Goal: Task Accomplishment & Management: Manage account settings

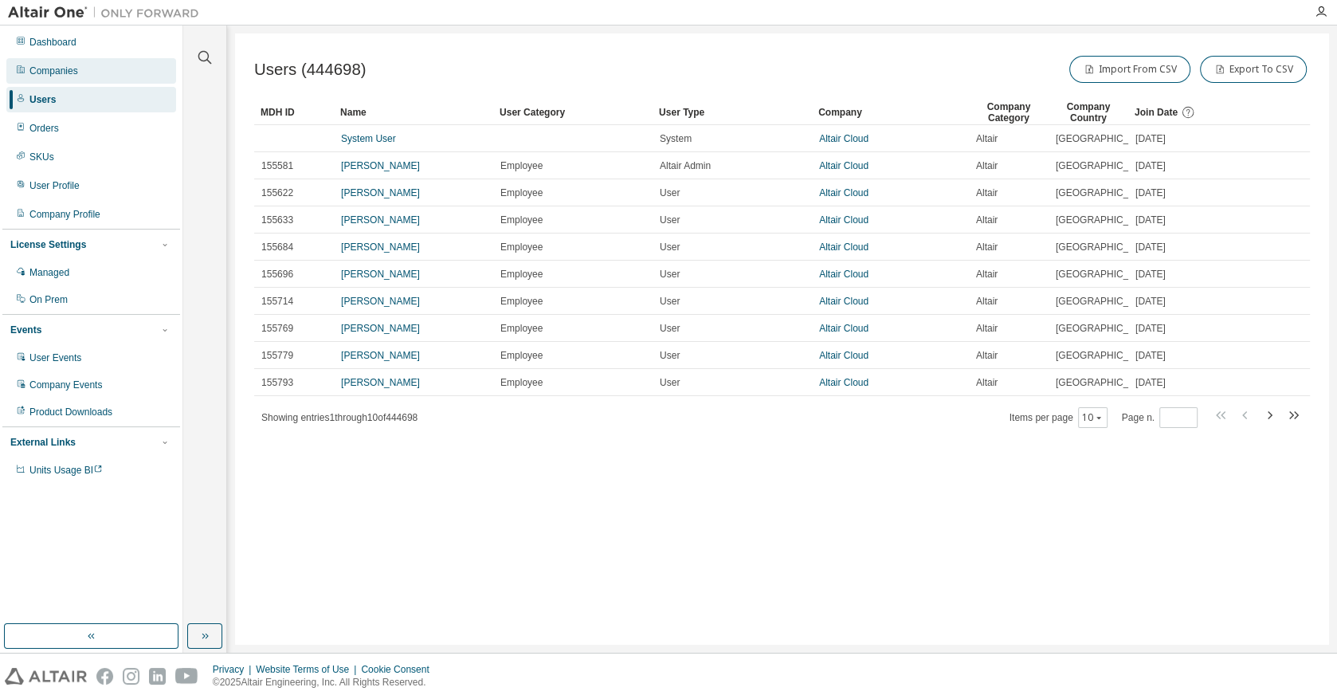
click at [50, 76] on div "Companies" at bounding box center [53, 71] width 49 height 13
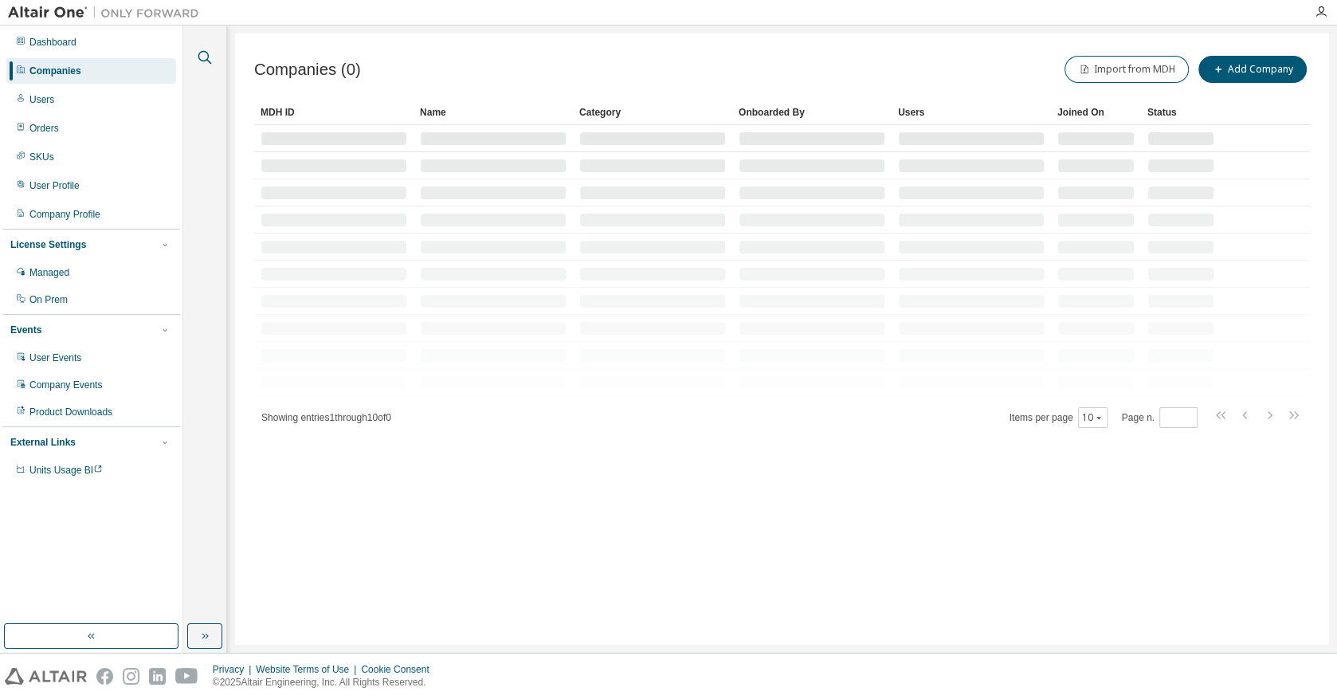
click at [213, 57] on icon "button" at bounding box center [204, 57] width 19 height 19
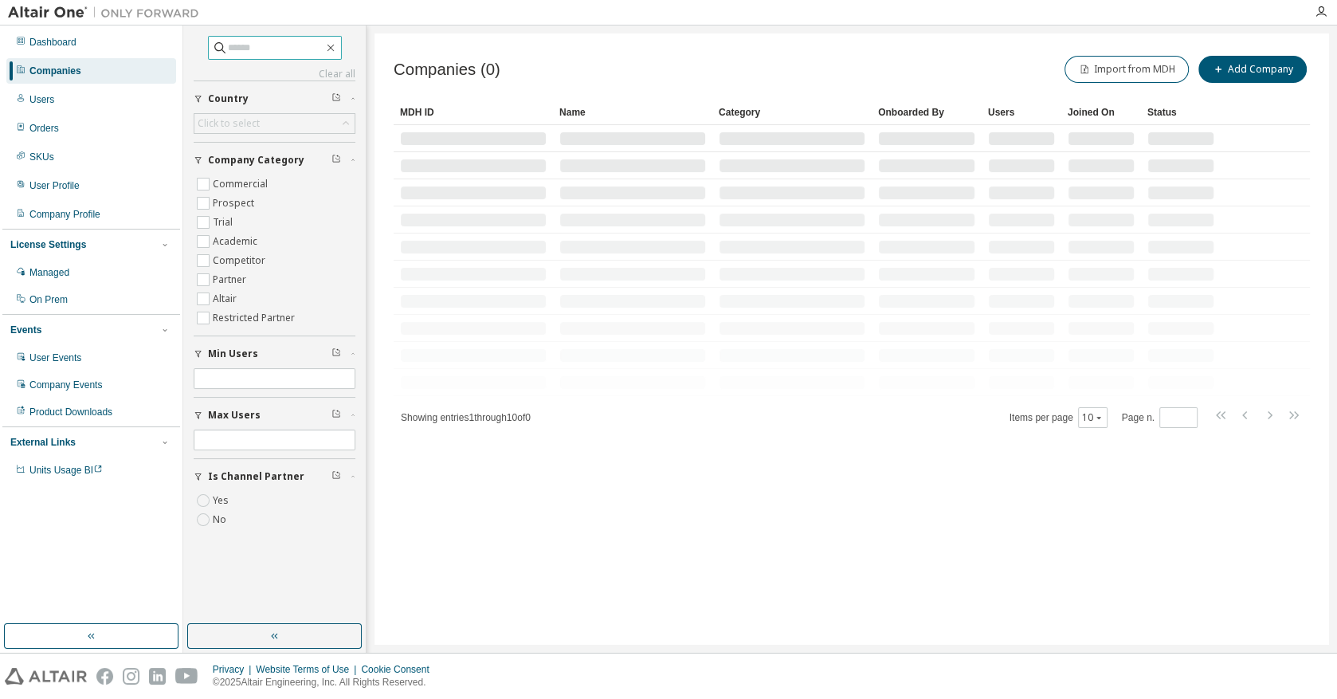
click at [262, 52] on input "text" at bounding box center [276, 48] width 96 height 16
paste input "**********"
type input "**********"
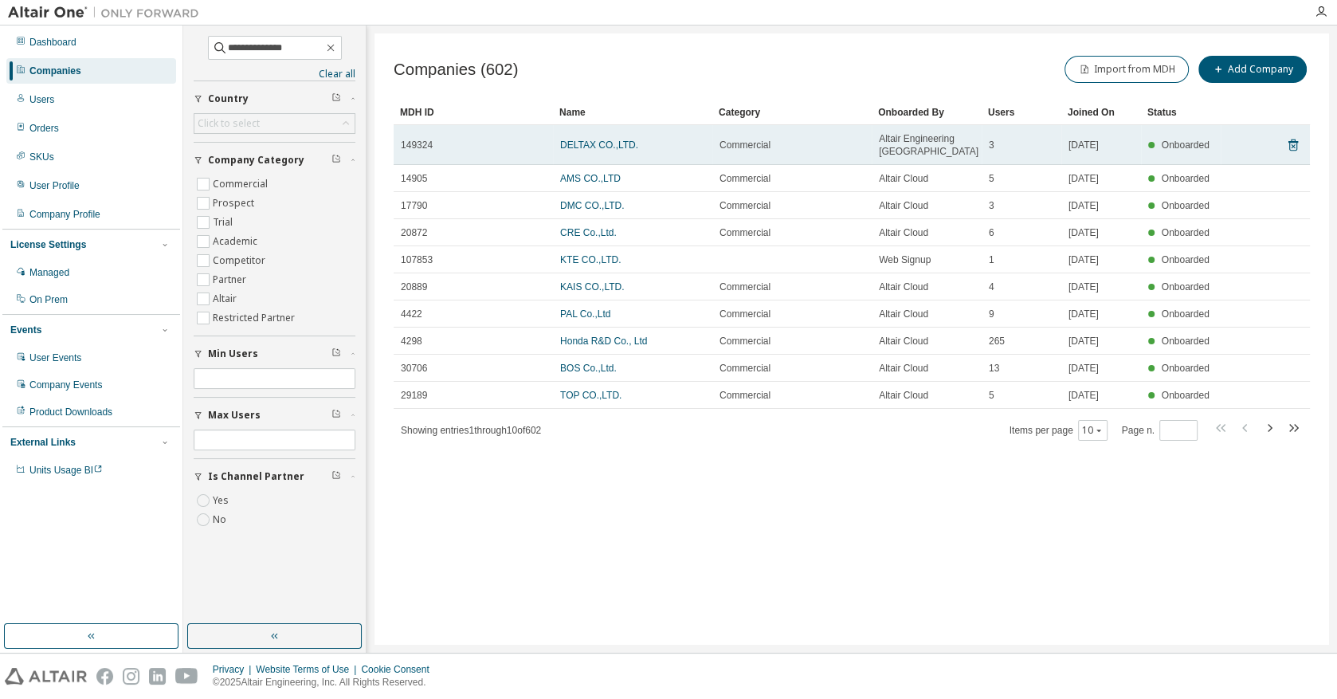
click at [587, 135] on td "DELTAX CO.,LTD." at bounding box center [632, 145] width 159 height 40
click at [595, 147] on link "DELTAX CO.,LTD." at bounding box center [599, 144] width 78 height 11
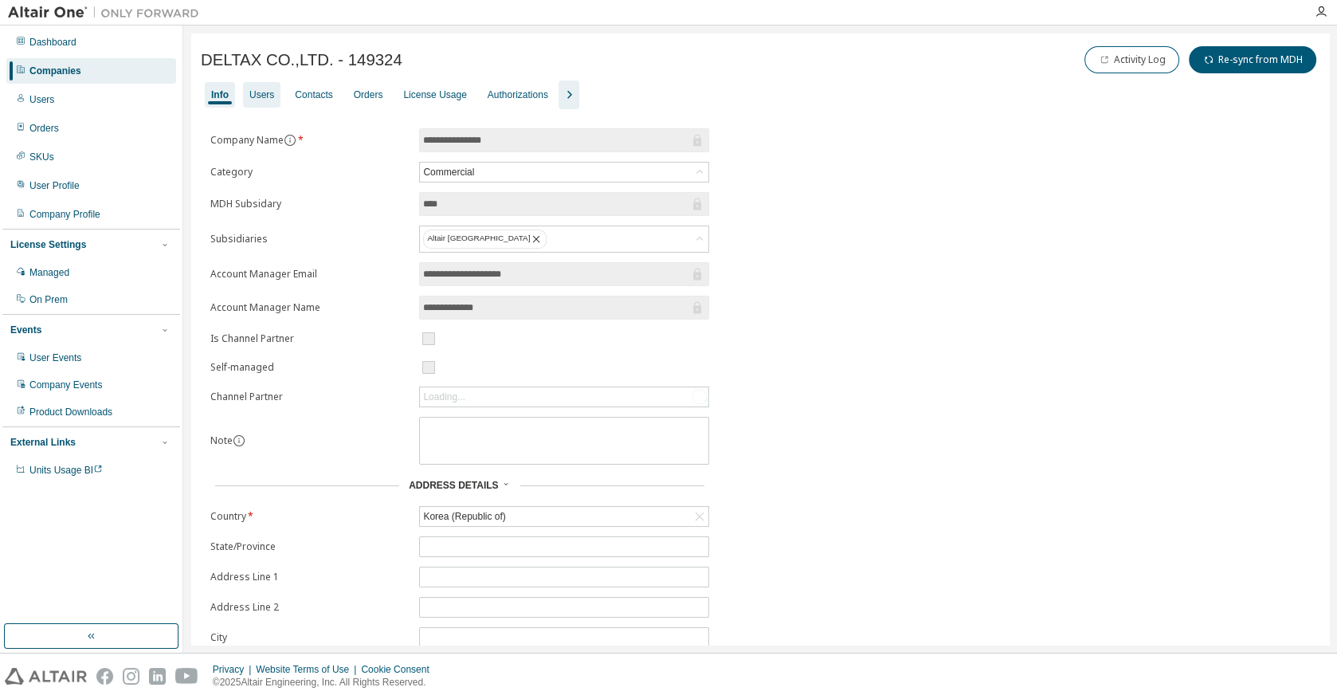
click at [257, 96] on div "Users" at bounding box center [261, 94] width 25 height 13
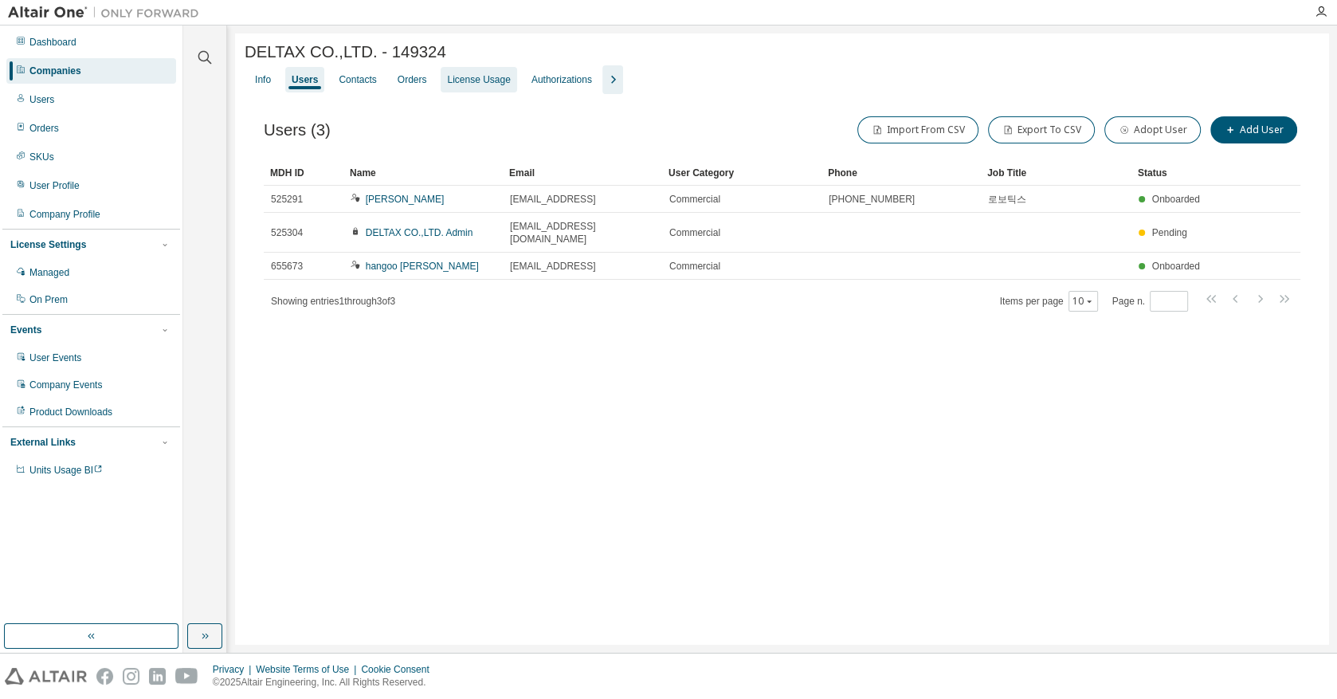
click at [502, 86] on div "License Usage" at bounding box center [478, 79] width 63 height 13
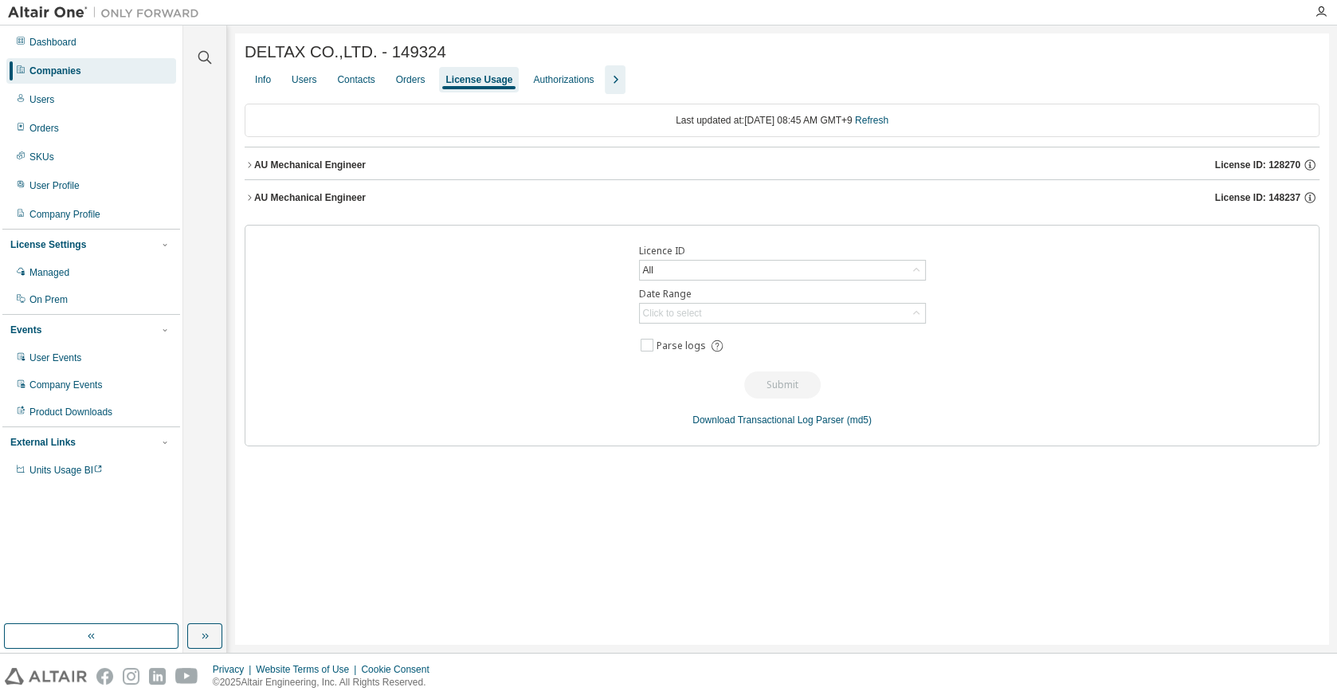
click at [248, 159] on button "AU Mechanical Engineer License ID: 128270" at bounding box center [782, 164] width 1075 height 35
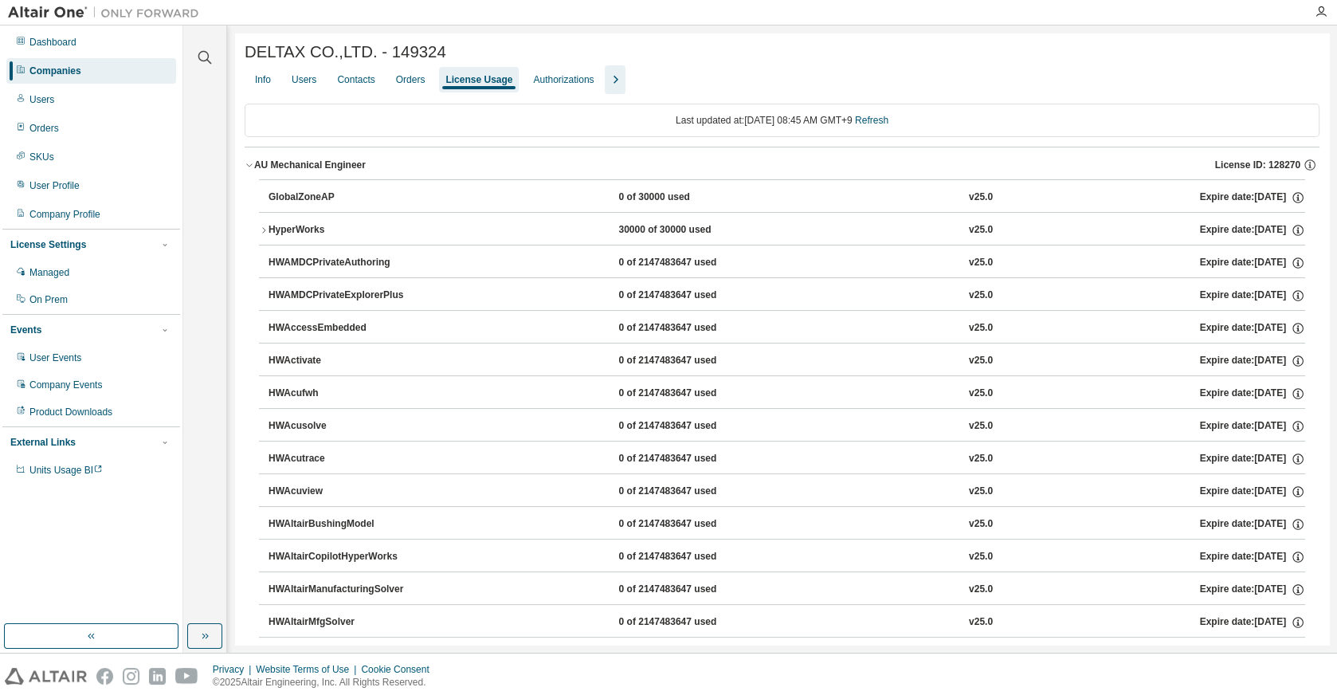
click at [249, 168] on icon "button" at bounding box center [250, 165] width 10 height 10
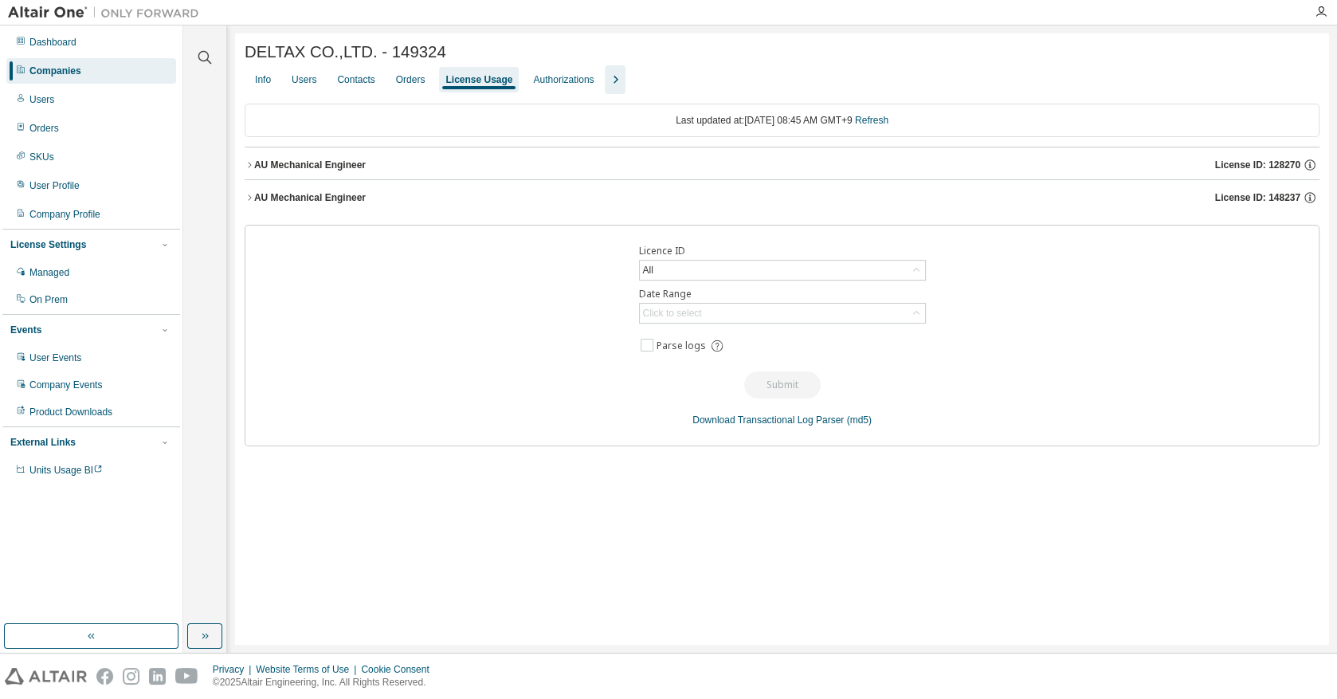
click at [254, 192] on button "AU Mechanical Engineer License ID: 148237" at bounding box center [782, 197] width 1075 height 35
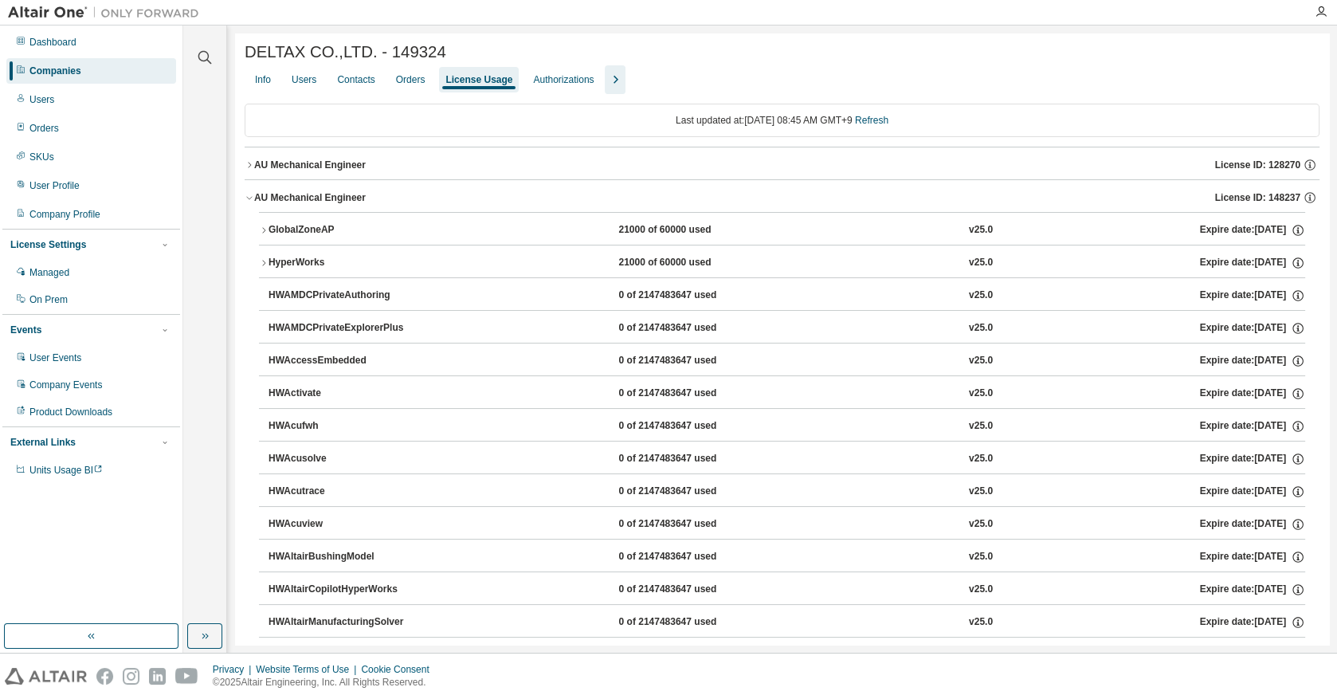
click at [254, 192] on button "AU Mechanical Engineer License ID: 148237" at bounding box center [782, 197] width 1075 height 35
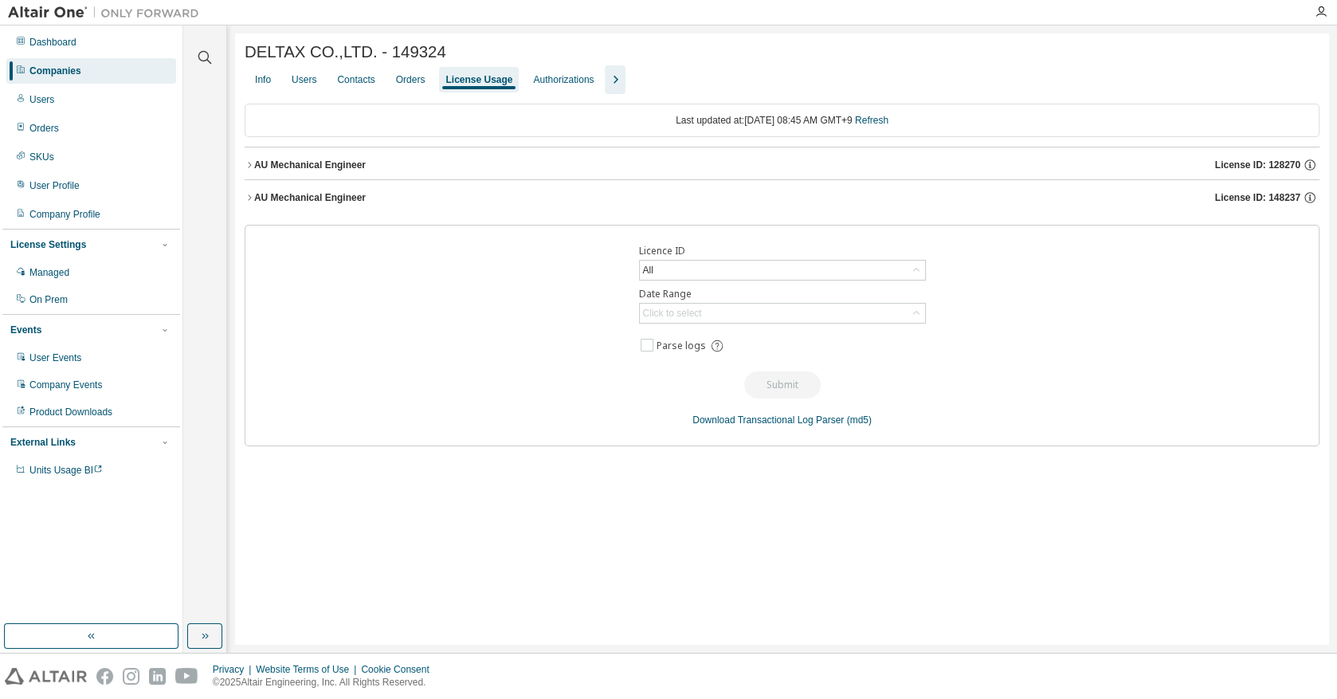
click at [241, 172] on div "DELTAX CO.,LTD. - 149324 Clear Load Save Save As Field Operator Value Select fi…" at bounding box center [782, 338] width 1094 height 611
click at [249, 167] on icon "button" at bounding box center [250, 165] width 10 height 10
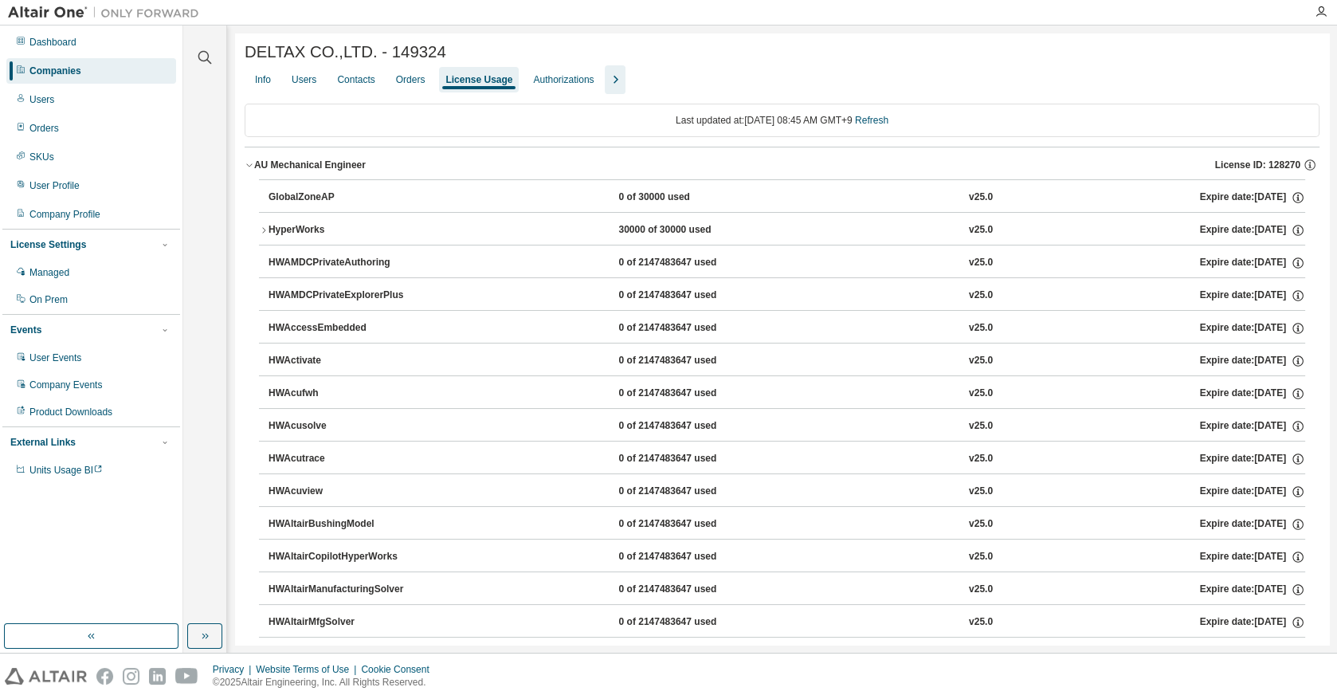
click at [251, 165] on icon "button" at bounding box center [250, 165] width 10 height 10
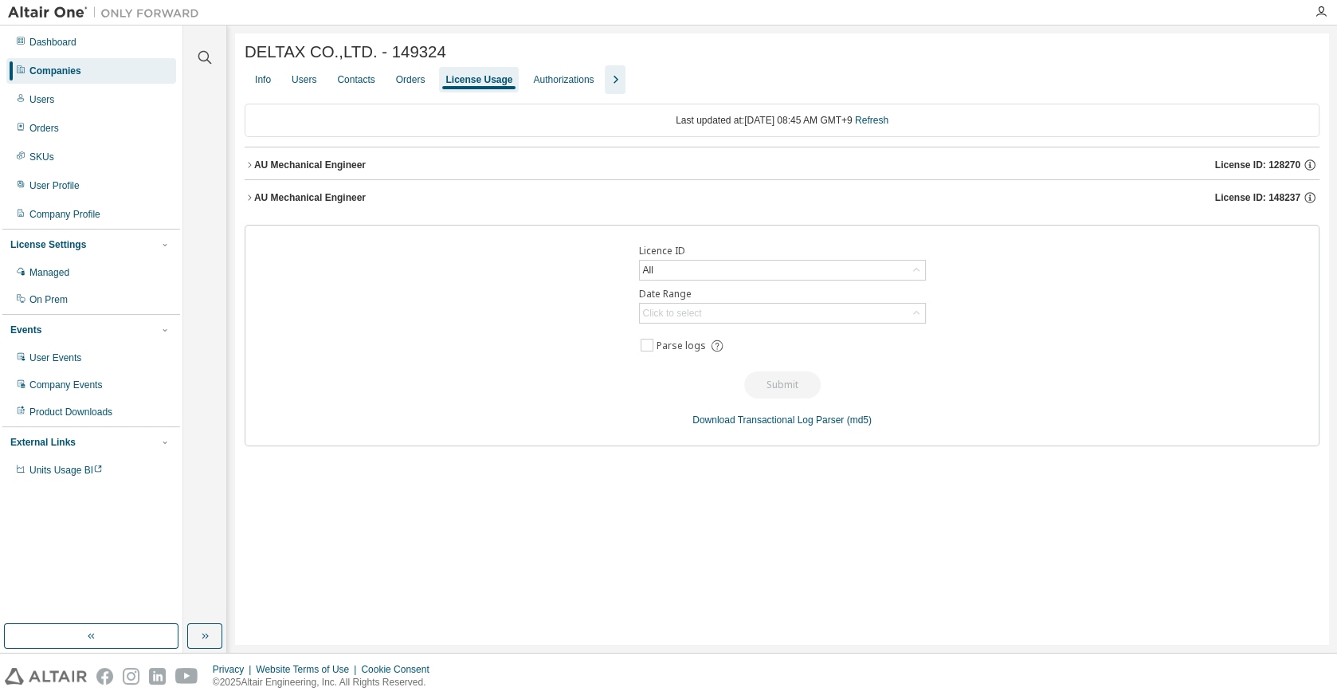
click at [268, 208] on button "AU Mechanical Engineer License ID: 148237" at bounding box center [782, 197] width 1075 height 35
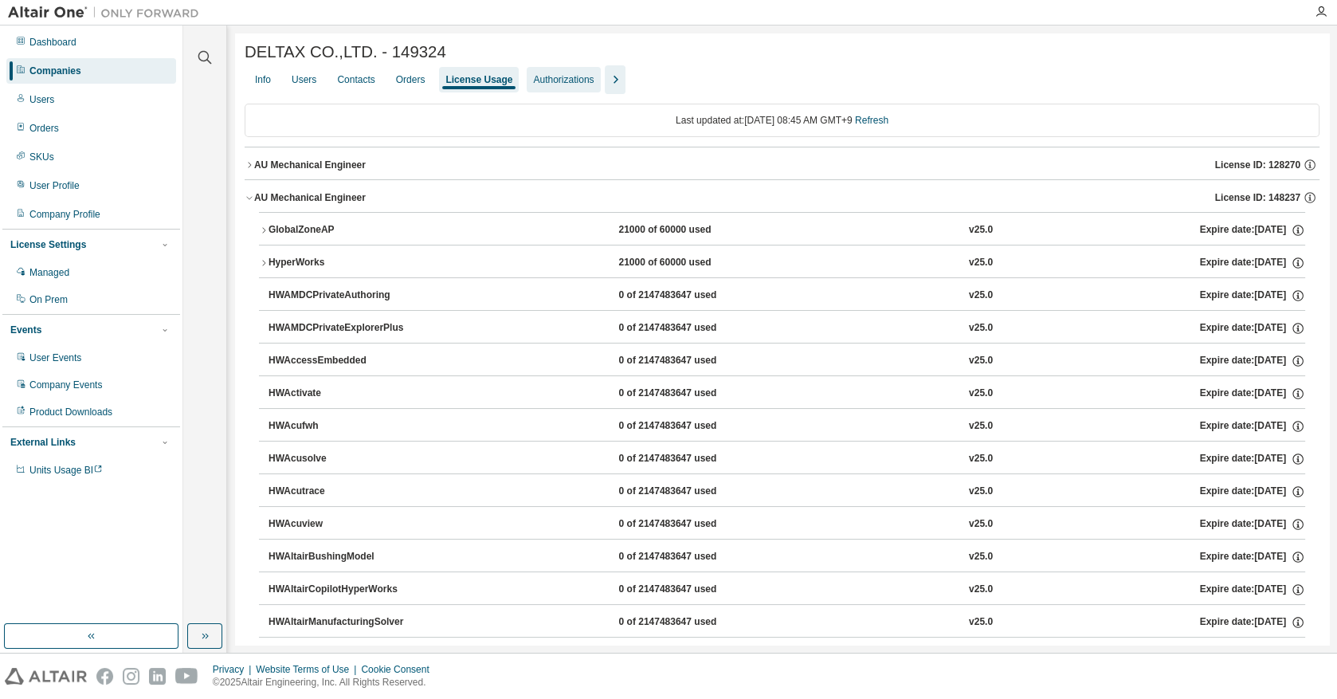
click at [568, 86] on div "Authorizations" at bounding box center [563, 79] width 61 height 13
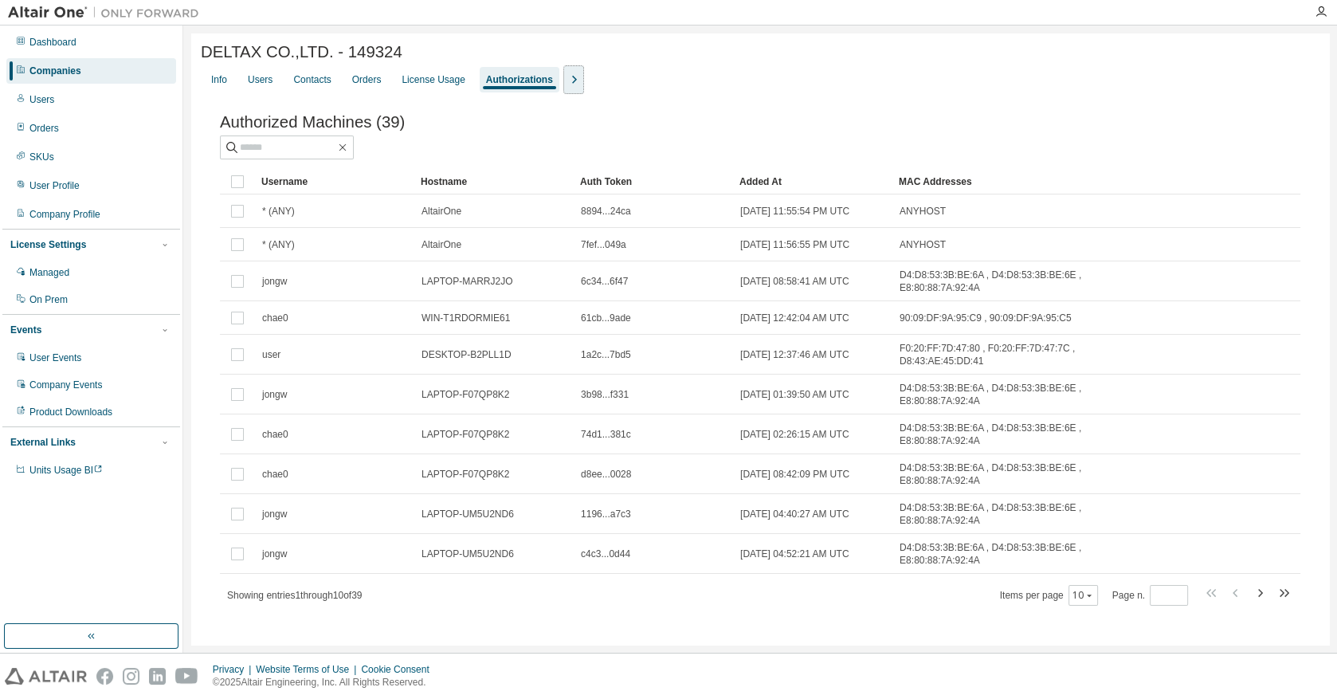
click at [568, 89] on icon "button" at bounding box center [573, 79] width 19 height 19
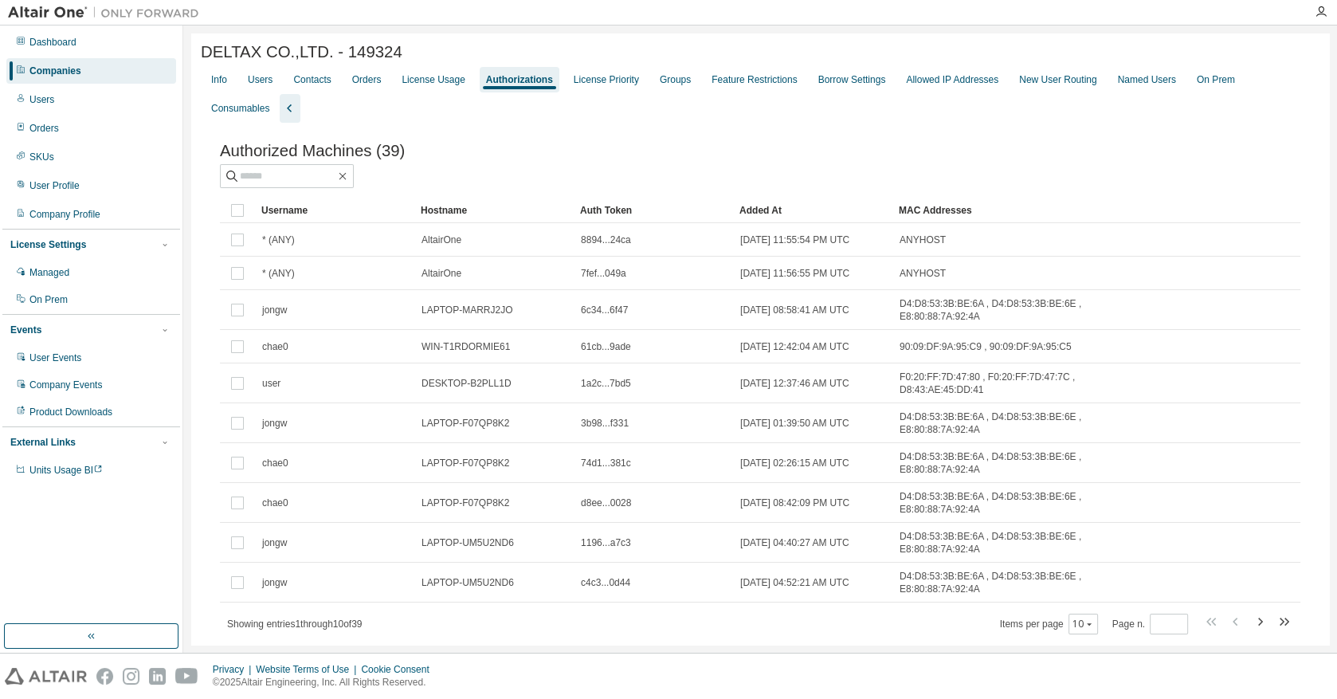
click at [687, 78] on div "Info Users Contacts Orders License Usage Authorizations License Priority Groups…" at bounding box center [760, 93] width 1118 height 57
click at [678, 84] on div "Groups" at bounding box center [675, 79] width 31 height 13
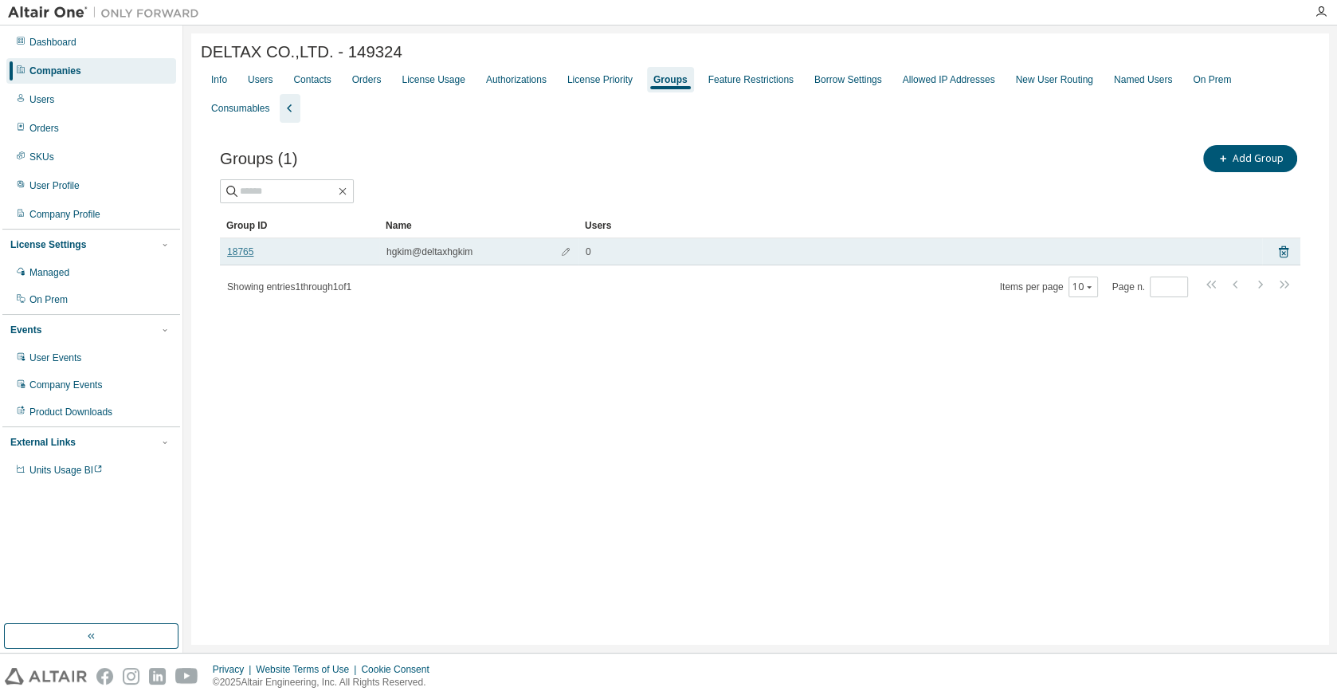
click at [230, 245] on link "18765" at bounding box center [240, 251] width 26 height 13
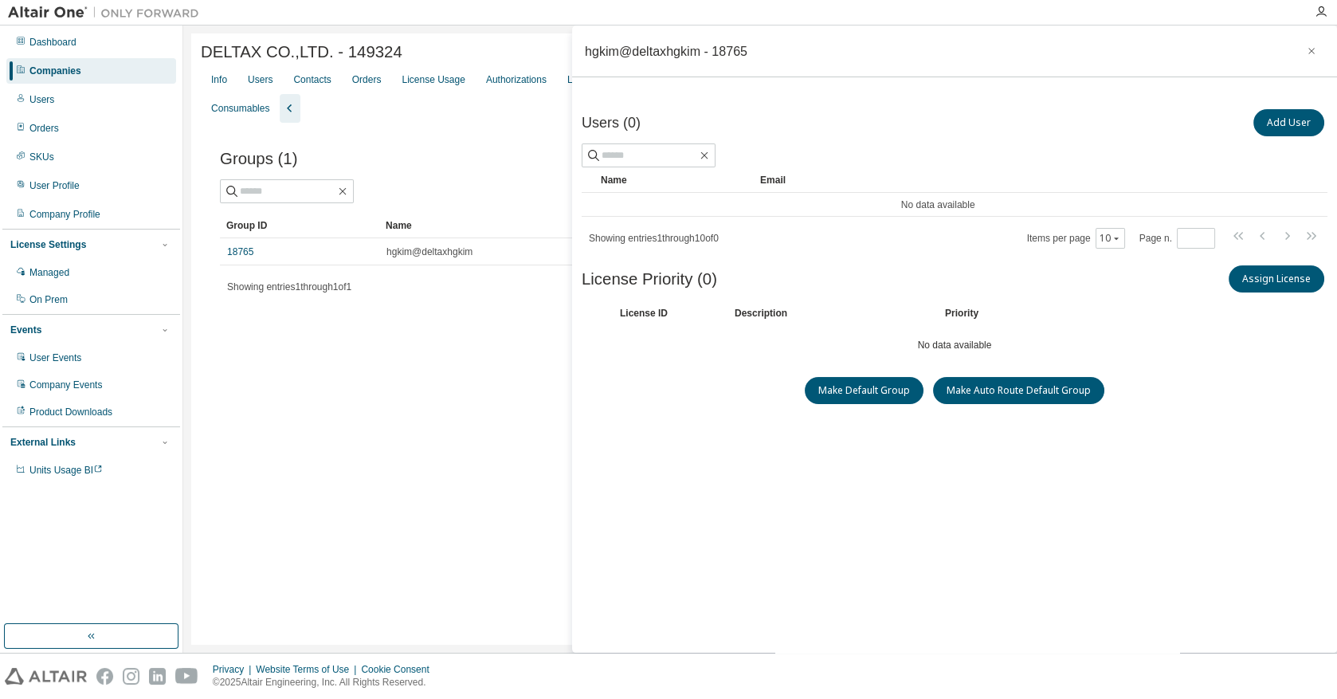
click at [401, 388] on div "DELTAX CO.,LTD. - 149324 Clear Load Save Save As Field Operator Value Select fi…" at bounding box center [760, 338] width 1138 height 611
click at [1298, 49] on button "button" at bounding box center [1310, 50] width 25 height 25
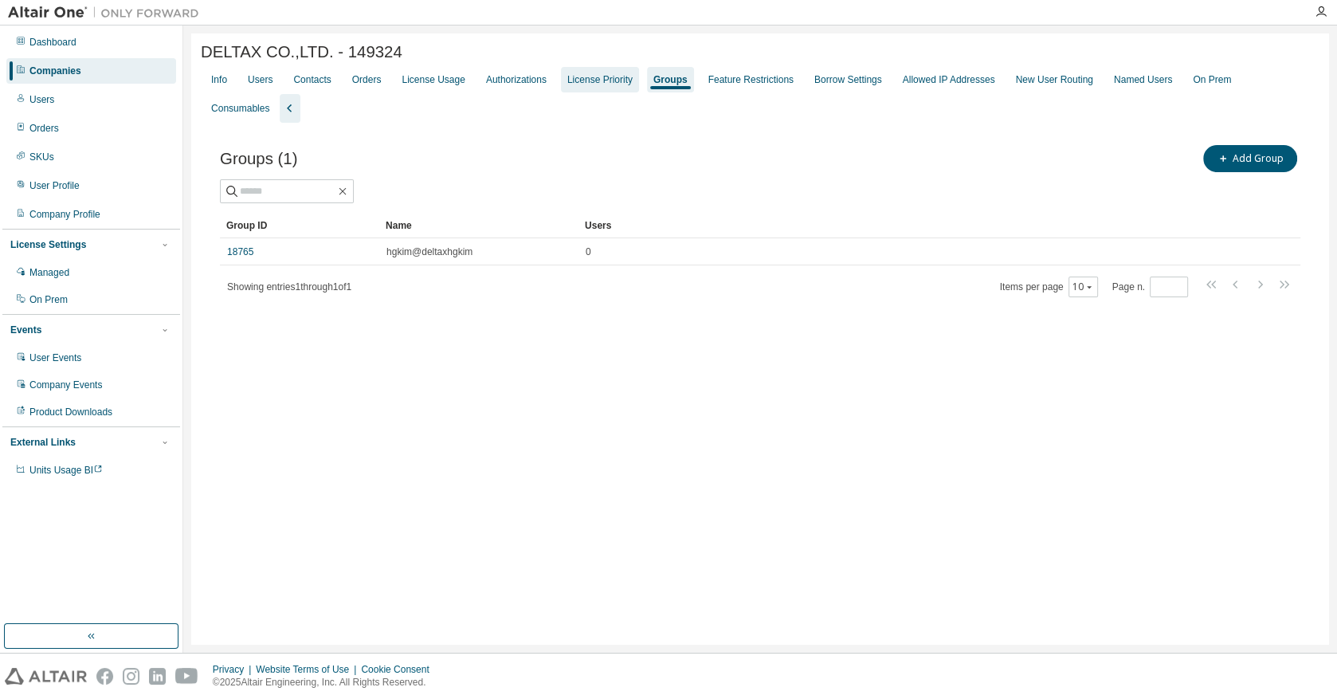
click at [602, 83] on div "License Priority" at bounding box center [599, 79] width 65 height 13
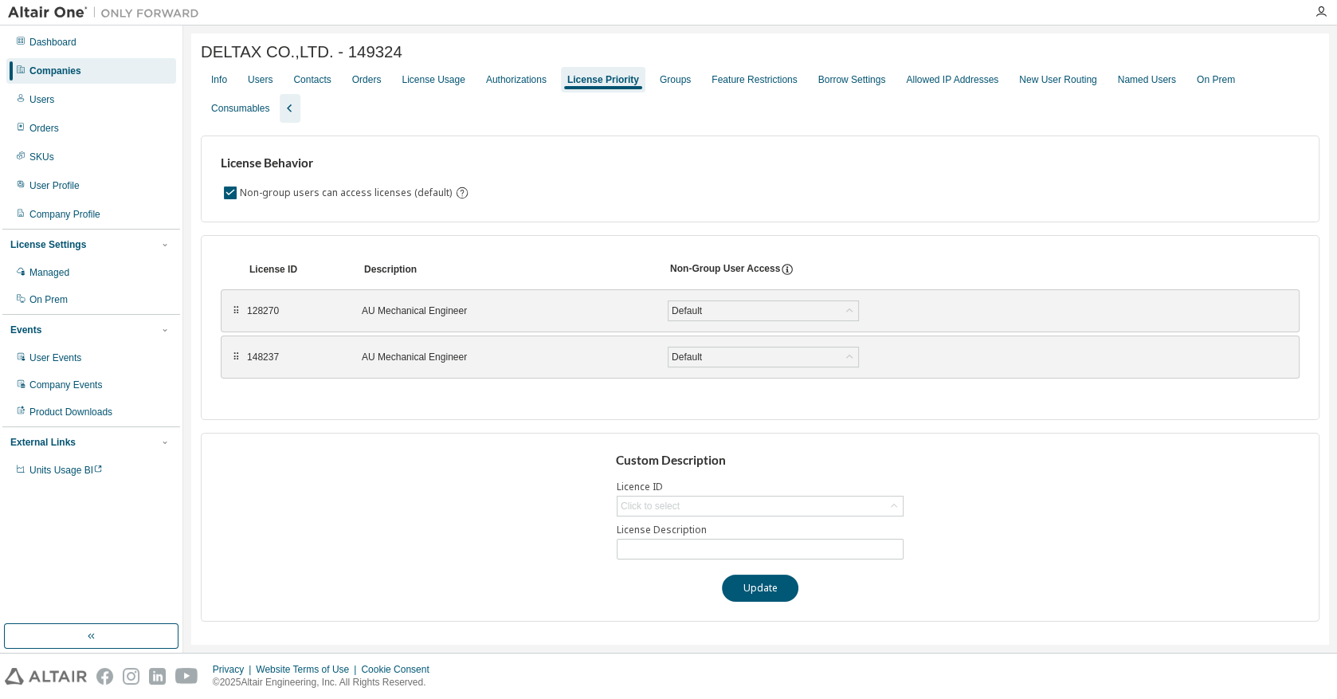
click at [232, 308] on div "⠿" at bounding box center [236, 310] width 10 height 13
click at [455, 84] on div "License Usage" at bounding box center [432, 79] width 63 height 13
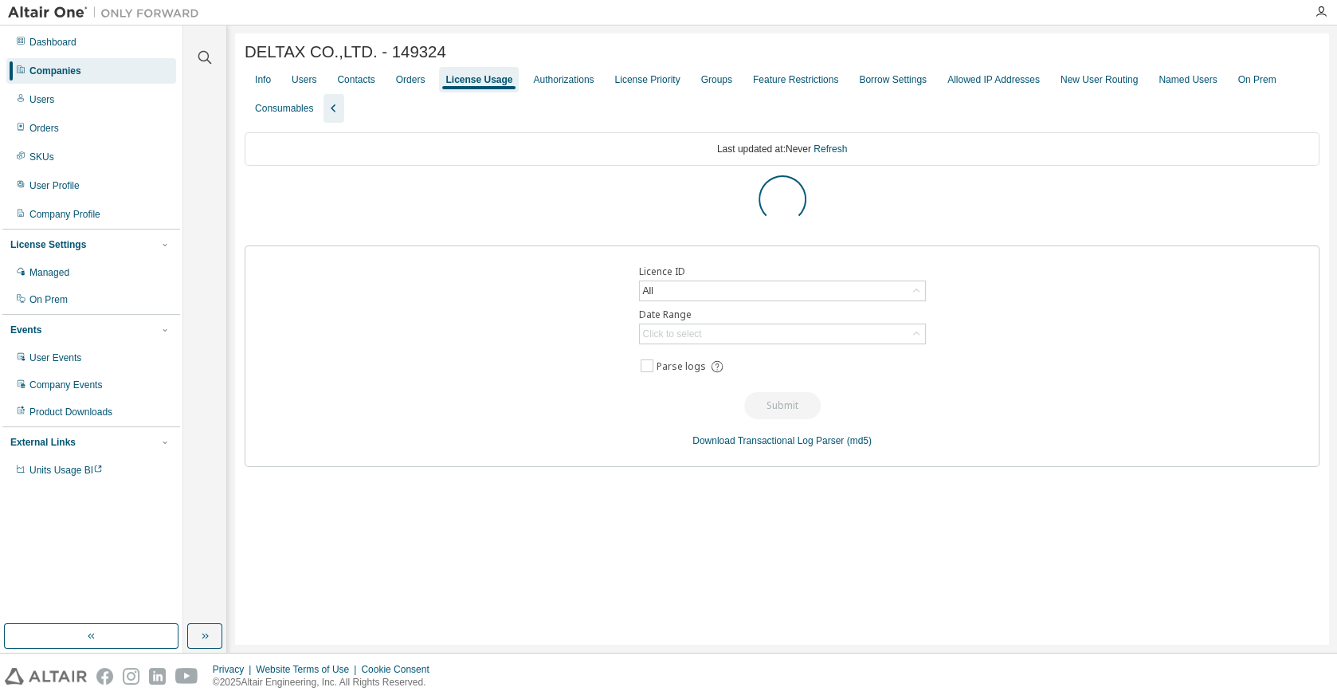
drag, startPoint x: 459, startPoint y: 87, endPoint x: 1164, endPoint y: 323, distance: 743.6
click at [1164, 323] on div "Licence ID All Date Range Click to select Parse logs Submit Download Transactio…" at bounding box center [782, 355] width 1075 height 221
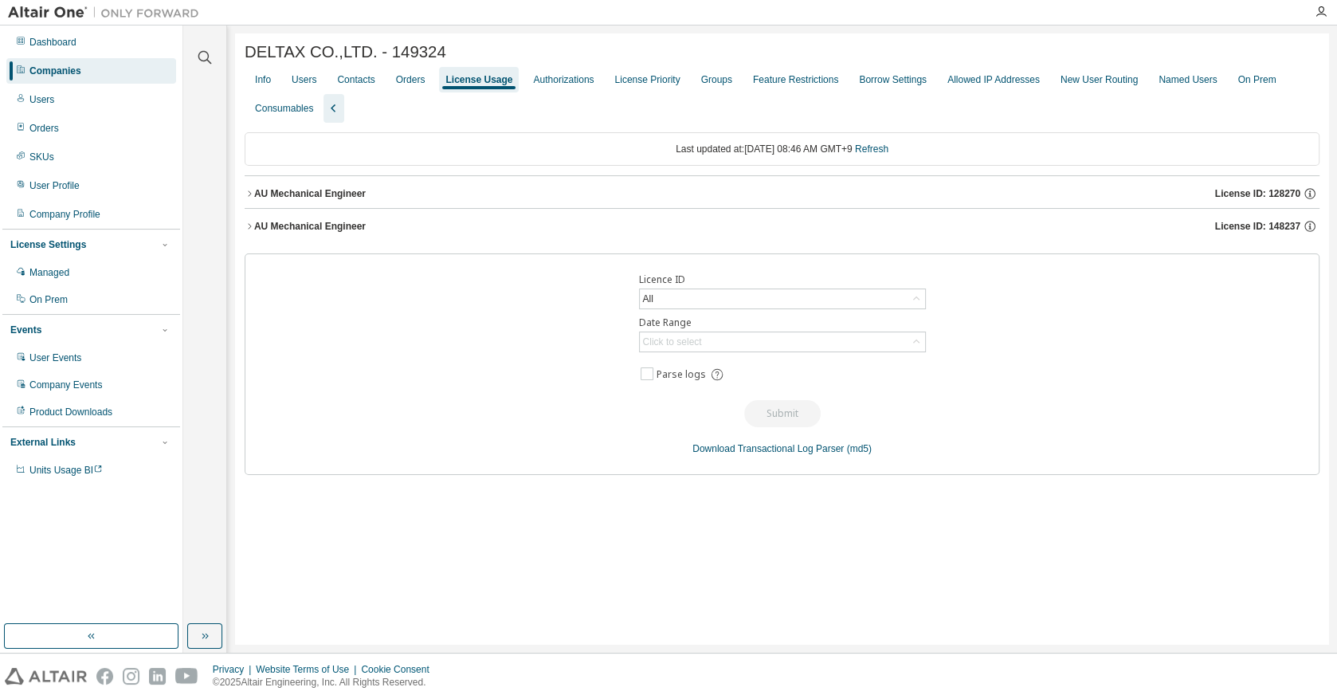
click at [257, 197] on div "AU Mechanical Engineer" at bounding box center [310, 193] width 112 height 13
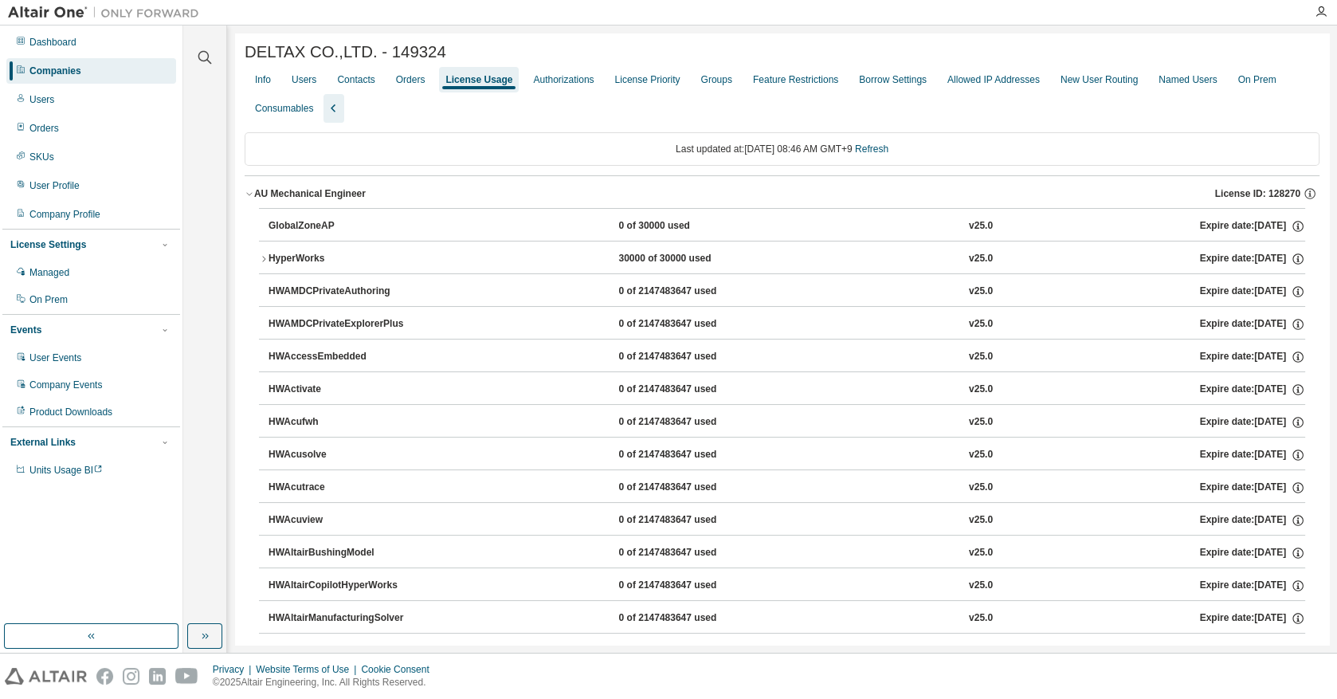
click at [253, 198] on icon "button" at bounding box center [250, 194] width 10 height 10
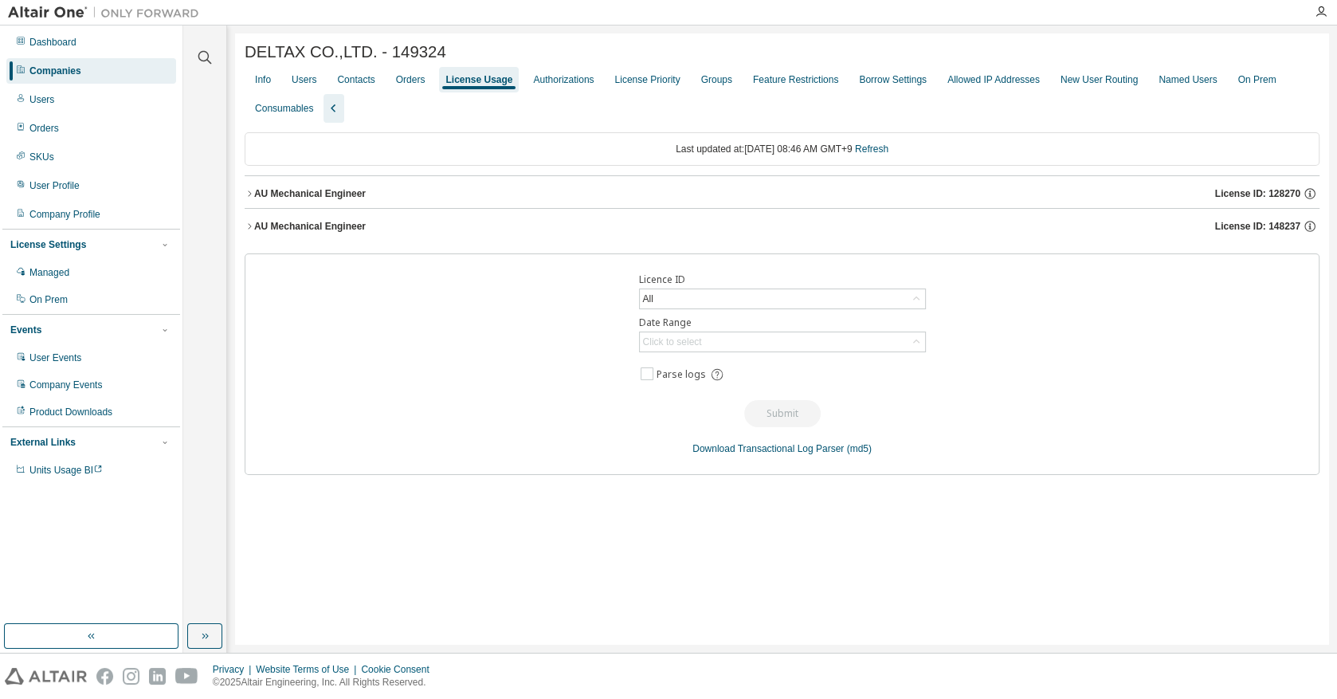
click at [256, 229] on div "AU Mechanical Engineer" at bounding box center [310, 226] width 112 height 13
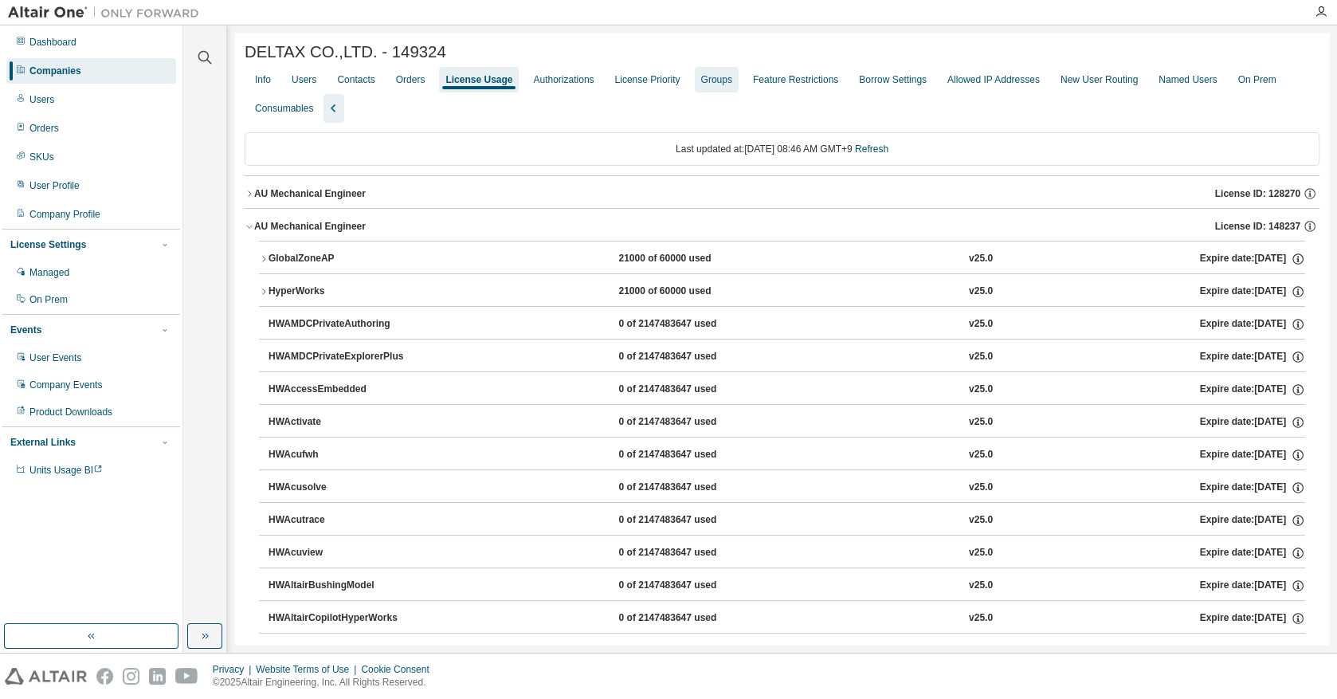
click at [647, 86] on div "License Priority" at bounding box center [647, 79] width 65 height 13
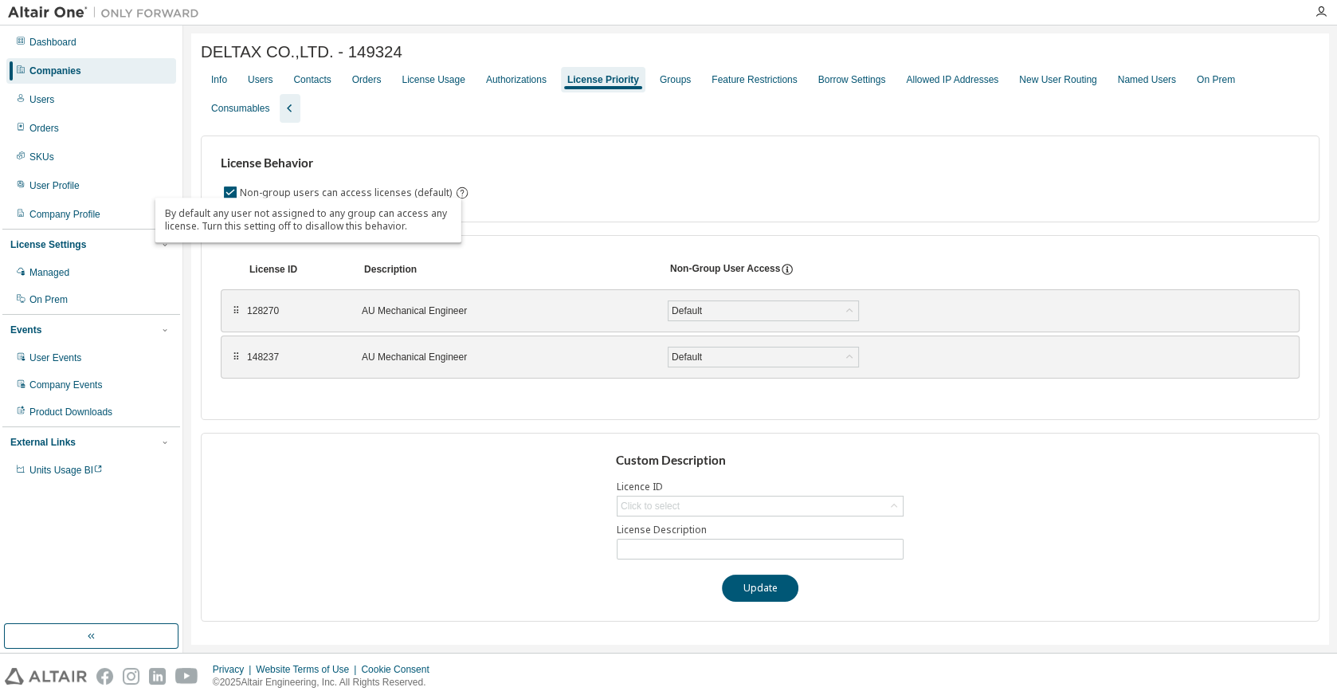
click at [460, 186] on icon "By default any user not assigned to any group can access any license. Turn this…" at bounding box center [462, 193] width 14 height 14
click at [674, 80] on div "Groups" at bounding box center [675, 79] width 31 height 13
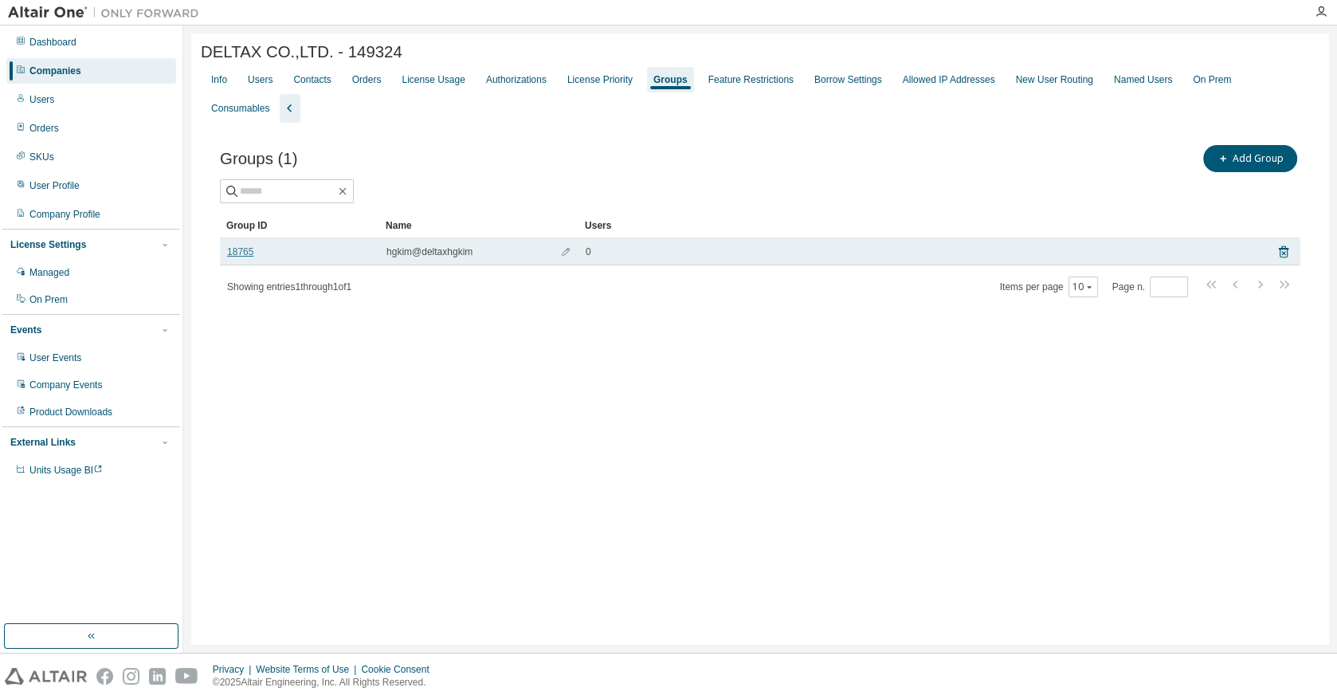
click at [238, 245] on link "18765" at bounding box center [240, 251] width 26 height 13
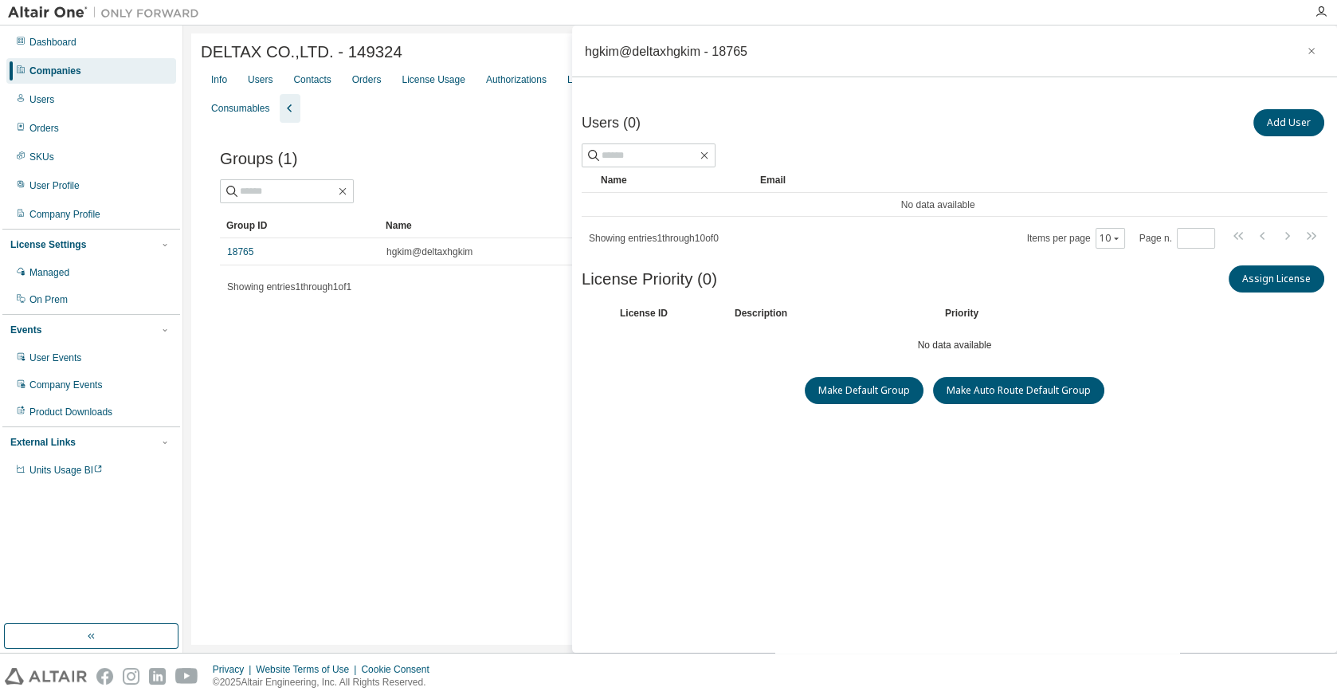
drag, startPoint x: 238, startPoint y: 225, endPoint x: 209, endPoint y: 301, distance: 82.0
click at [209, 301] on div "Groups (1) Add Group Clear Load Save Save As Field Operator Value Select filter…" at bounding box center [760, 231] width 1118 height 217
click at [1306, 49] on icon "button" at bounding box center [1311, 51] width 11 height 13
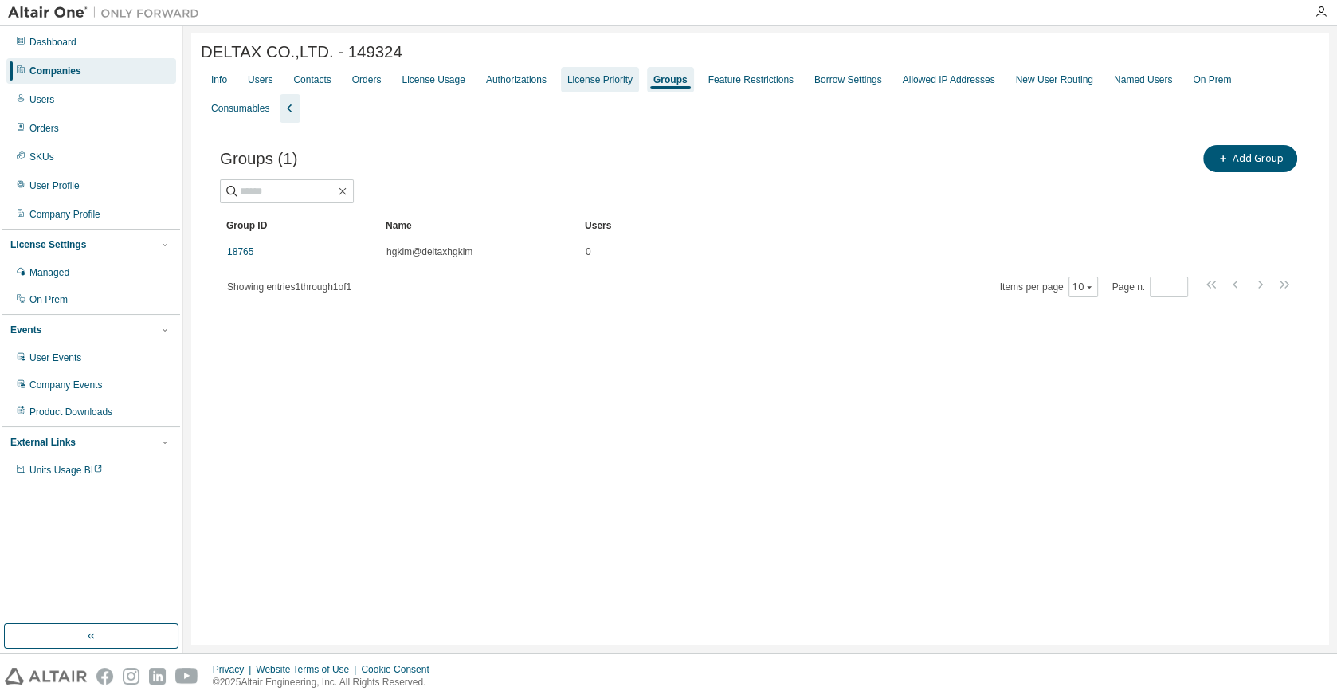
click at [575, 84] on div "License Priority" at bounding box center [599, 79] width 65 height 13
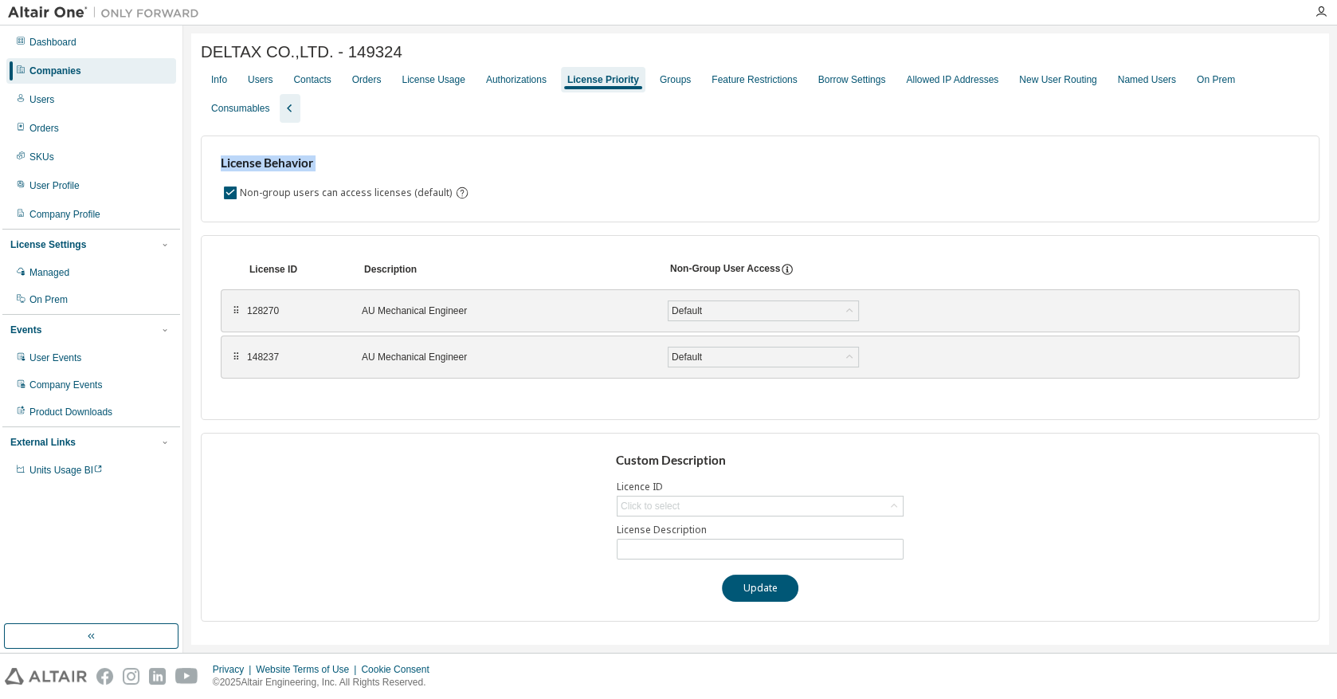
drag, startPoint x: 484, startPoint y: 190, endPoint x: 211, endPoint y: 196, distance: 273.3
click at [212, 197] on div "License Behavior Non-group users can access licenses (default)" at bounding box center [760, 178] width 1118 height 87
click at [280, 109] on icon "button" at bounding box center [289, 108] width 19 height 19
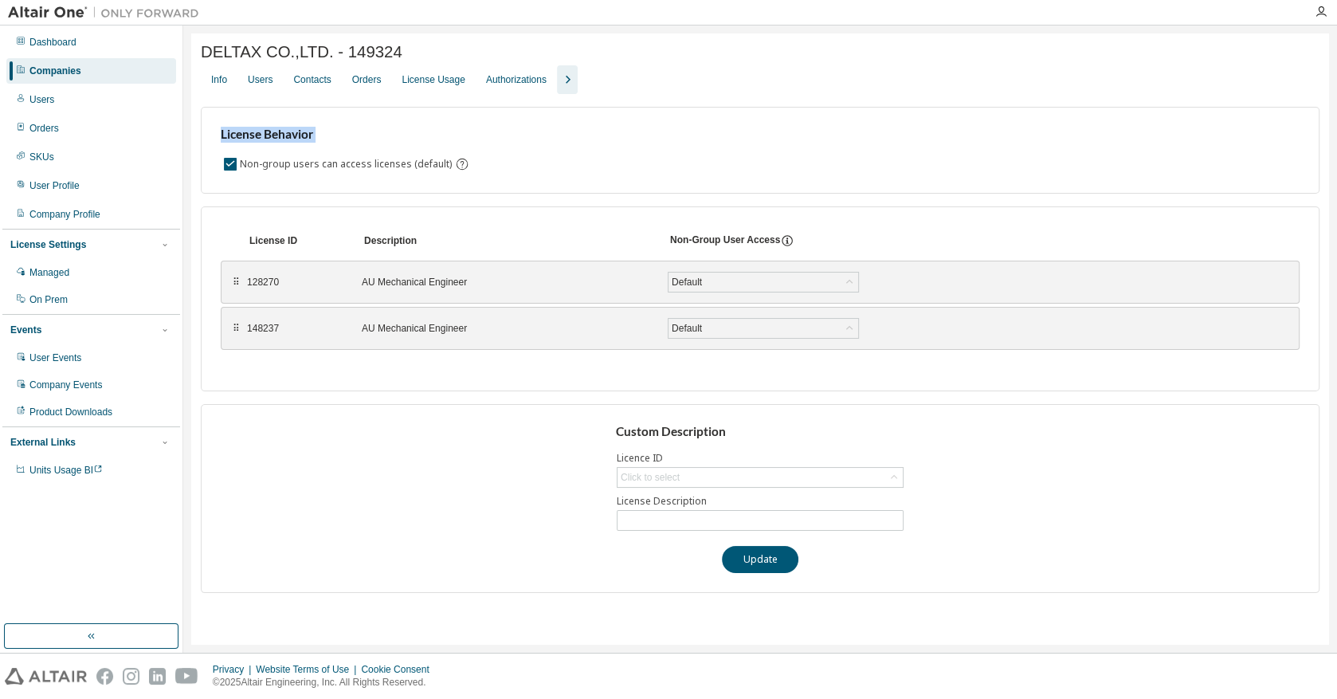
click at [567, 78] on icon "button" at bounding box center [567, 79] width 19 height 19
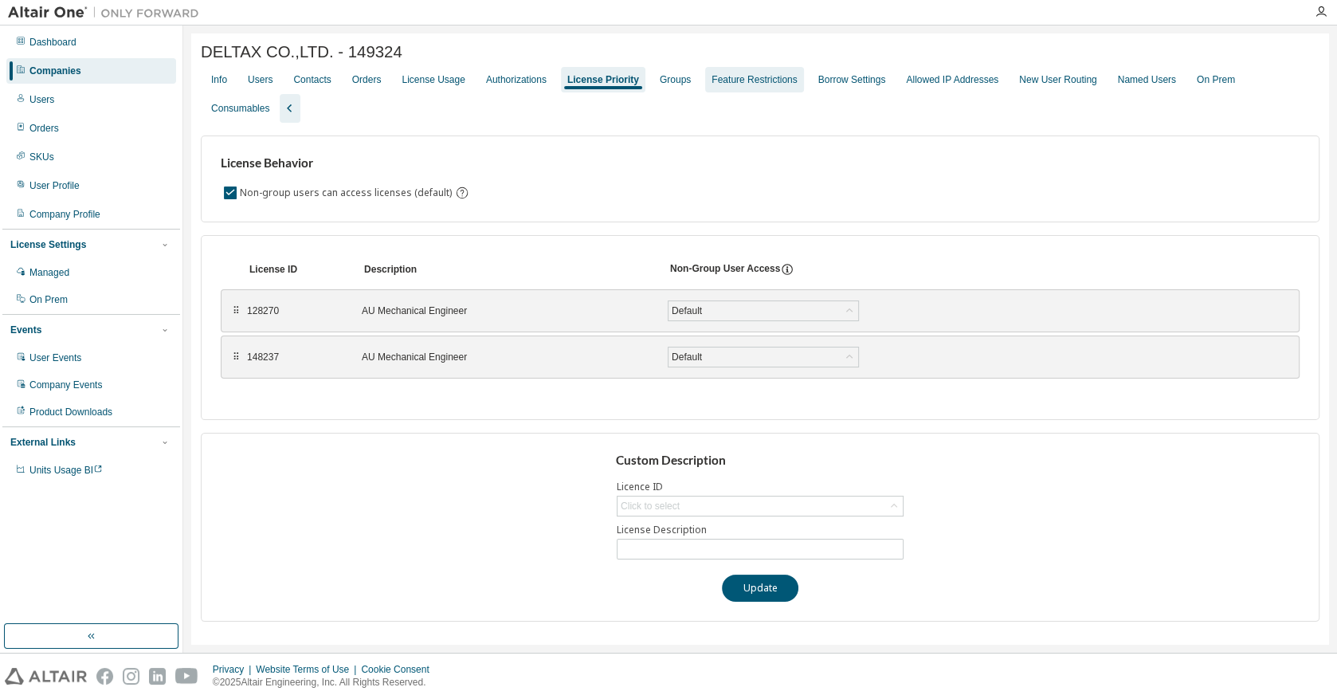
click at [776, 84] on div "Feature Restrictions" at bounding box center [753, 79] width 85 height 13
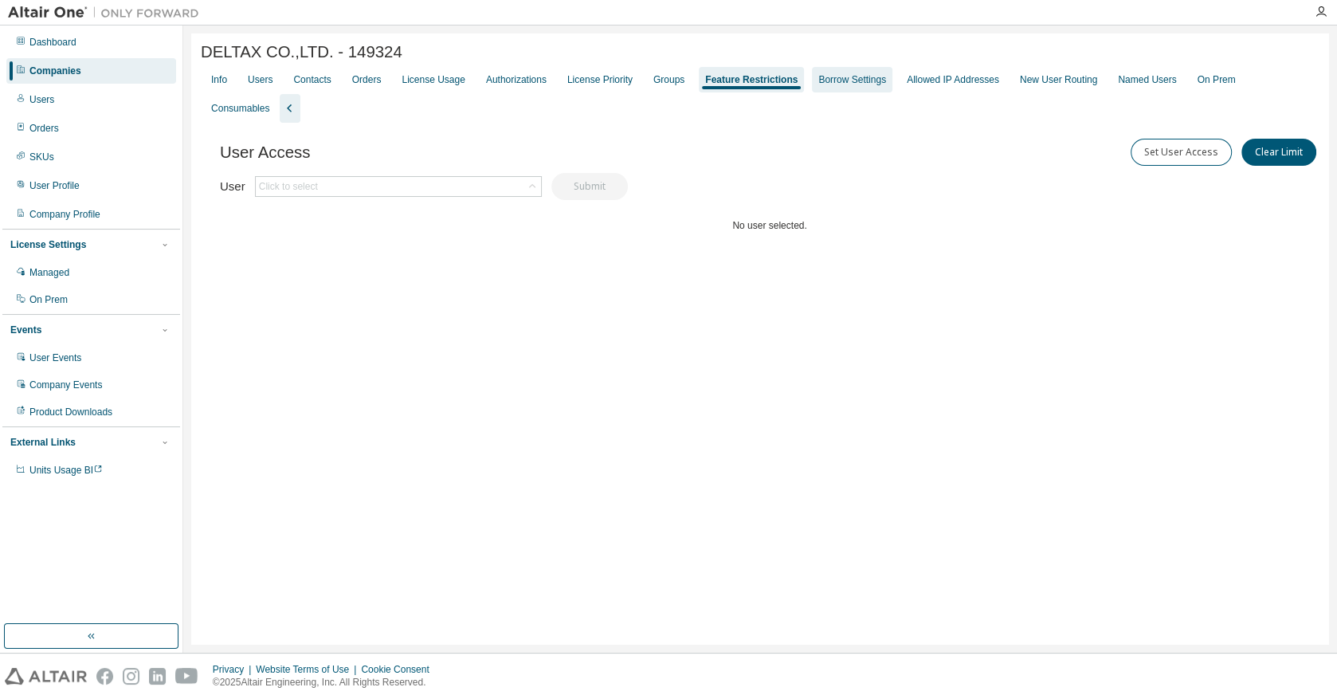
click at [828, 82] on div "Borrow Settings" at bounding box center [852, 79] width 68 height 13
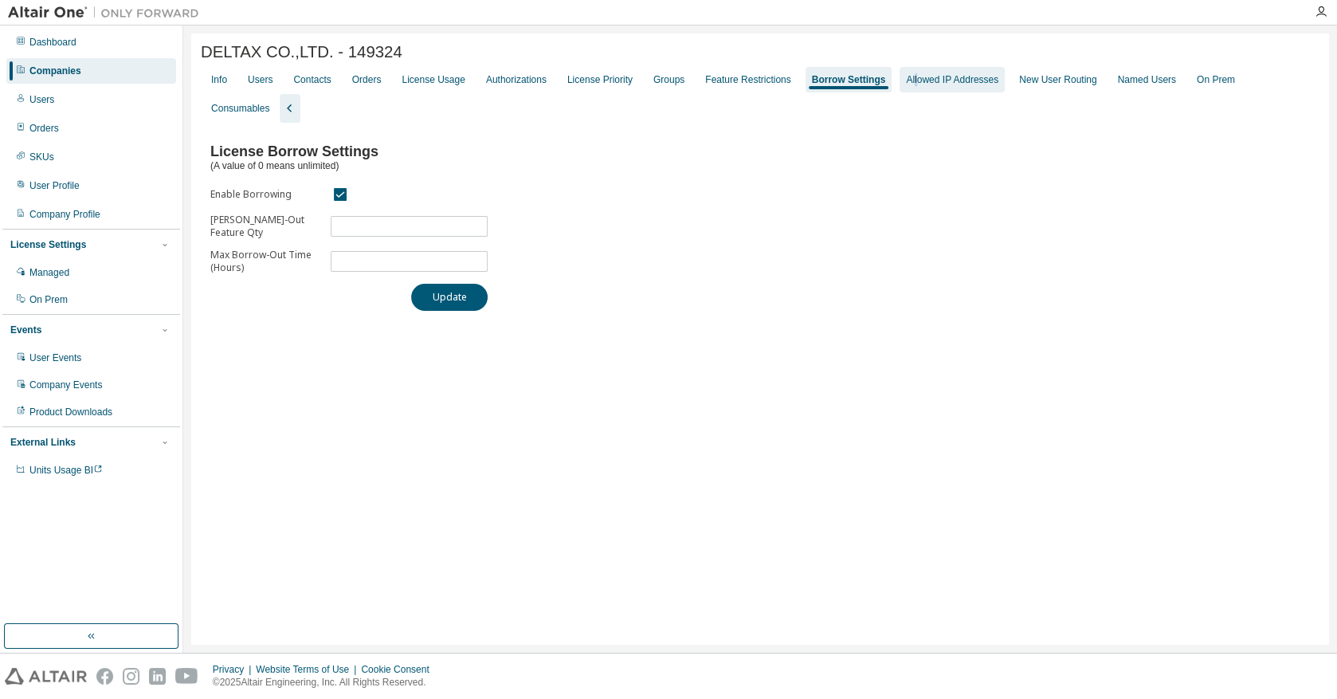
click at [906, 83] on div "Allowed IP Addresses" at bounding box center [952, 79] width 92 height 13
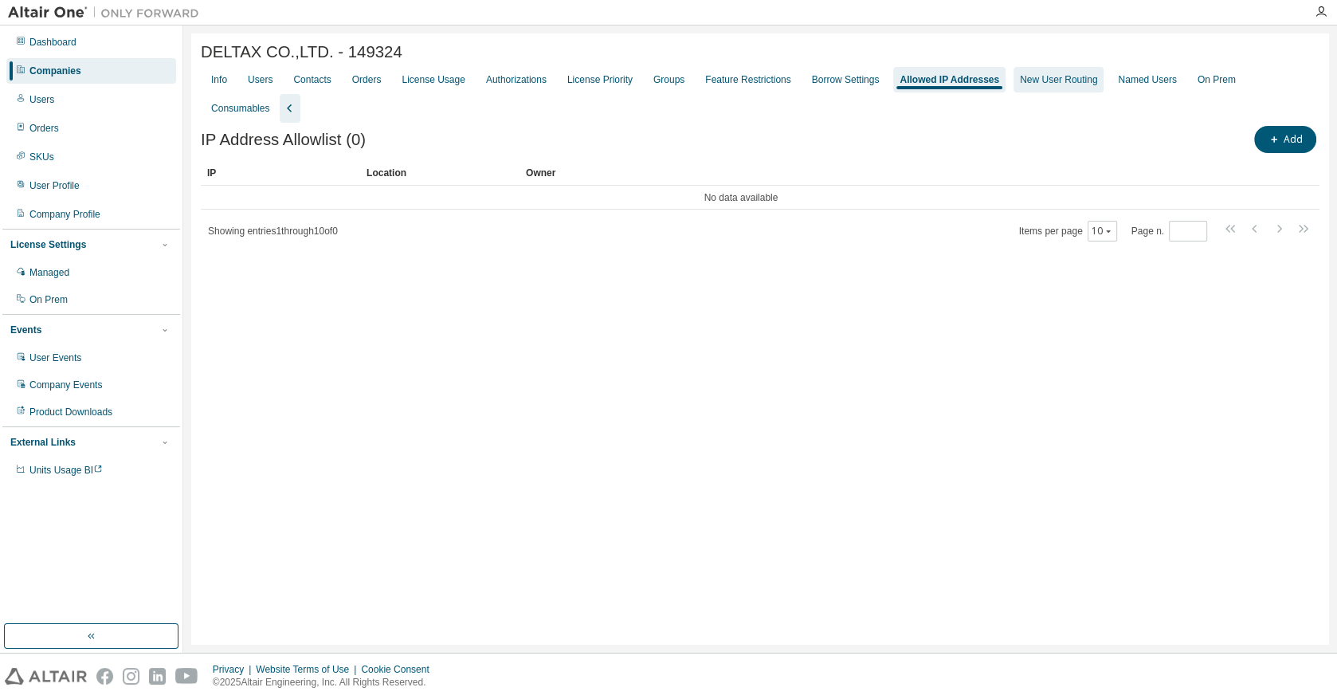
click at [1020, 83] on div "New User Routing" at bounding box center [1058, 79] width 77 height 13
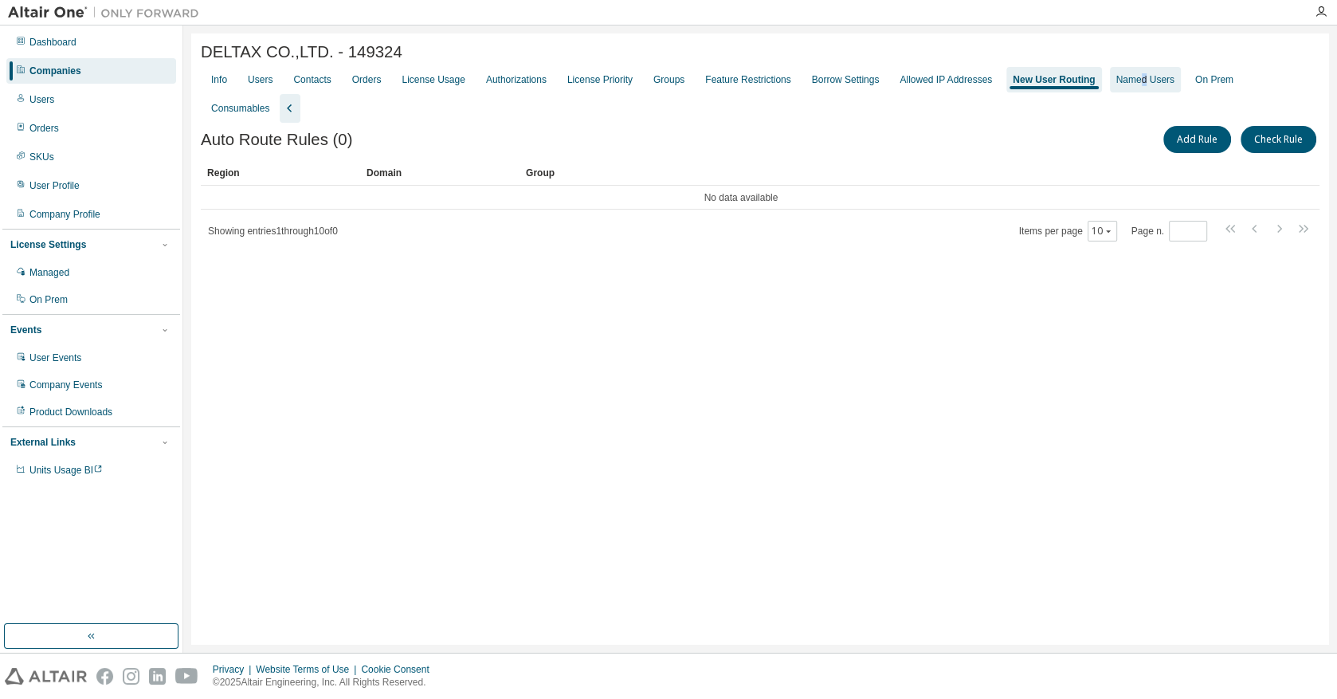
click at [1129, 83] on div "Named Users" at bounding box center [1145, 79] width 58 height 13
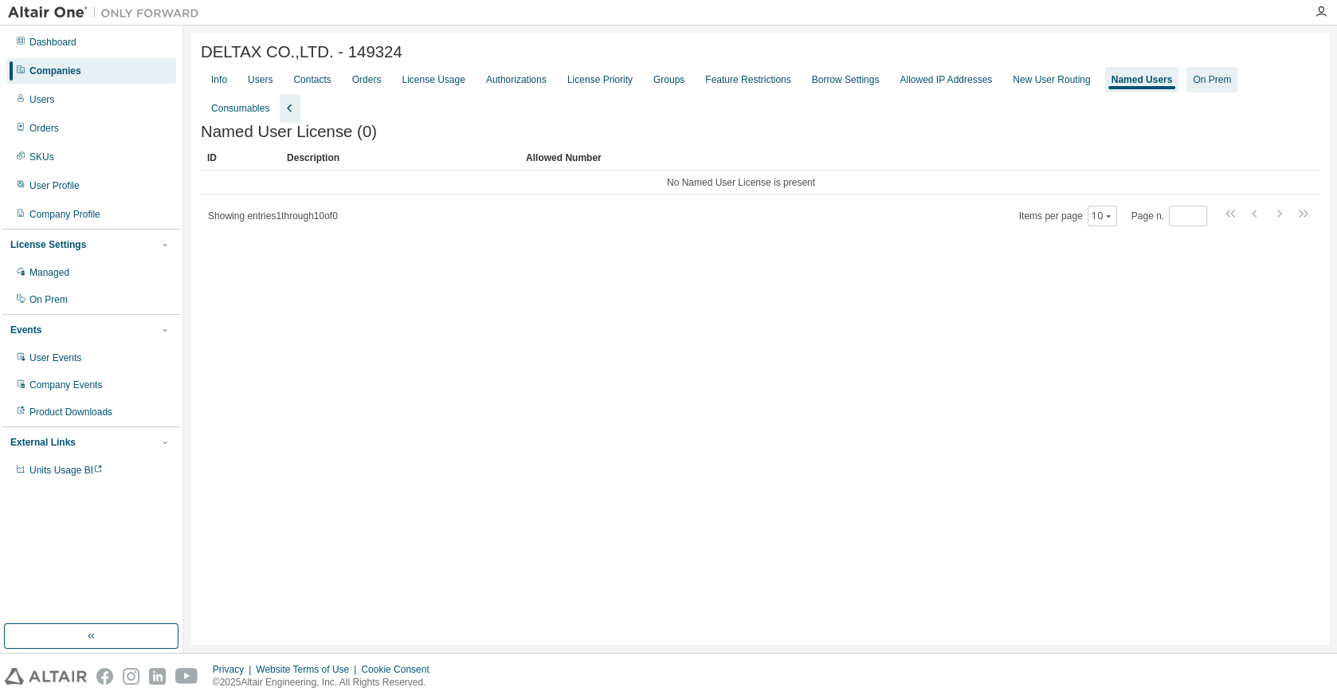
click at [1204, 74] on div "On Prem" at bounding box center [1211, 79] width 51 height 25
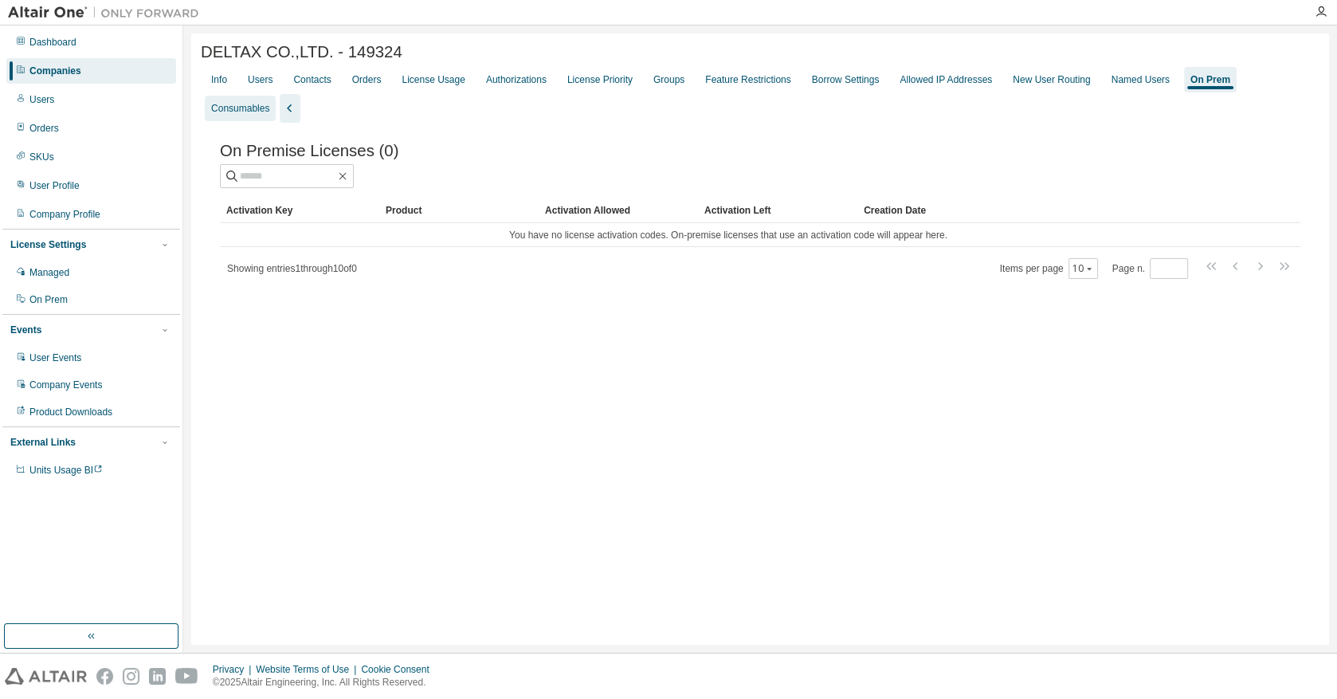
click at [269, 102] on div "Consumables" at bounding box center [240, 108] width 58 height 13
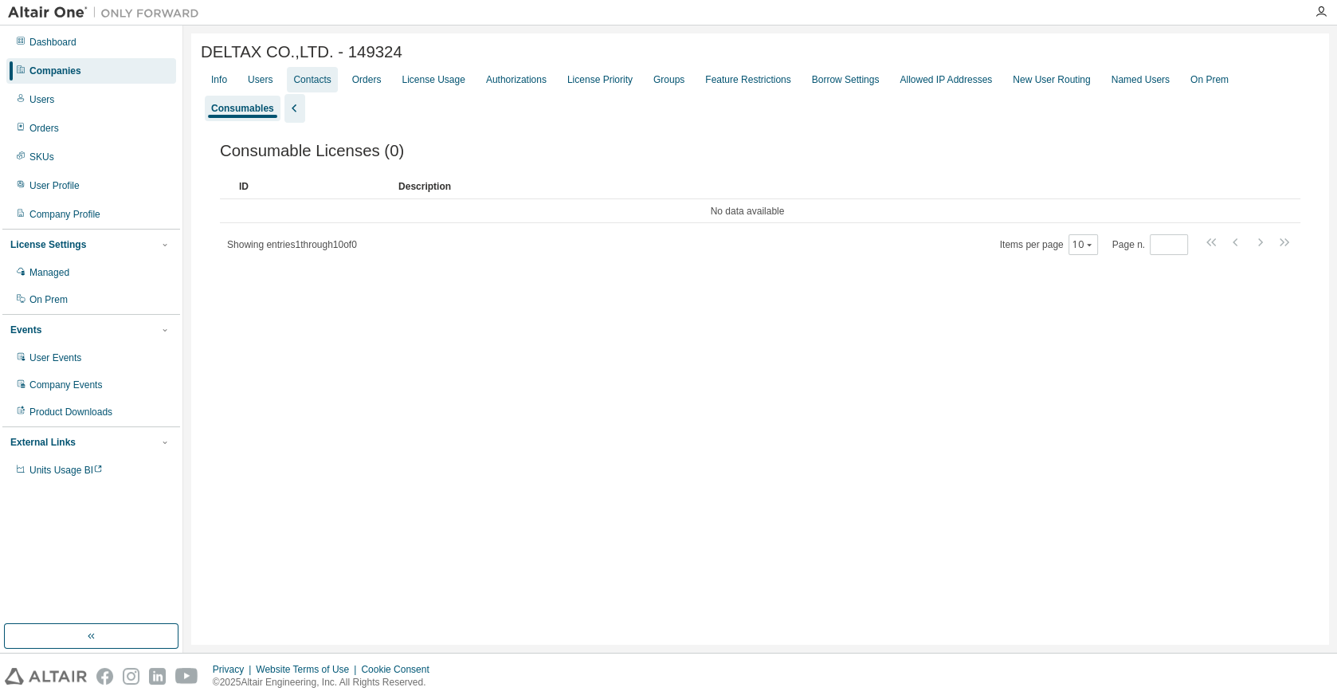
click at [319, 92] on div "Contacts" at bounding box center [312, 79] width 50 height 25
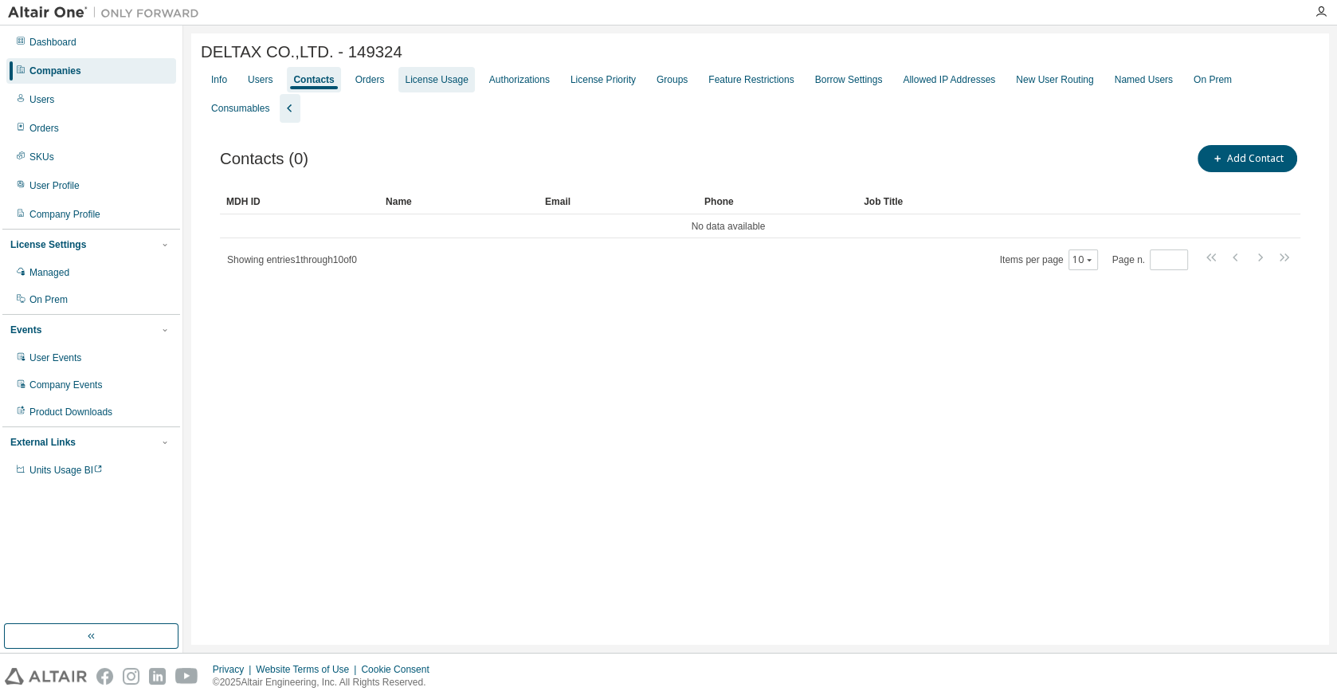
click at [413, 92] on div "License Usage" at bounding box center [436, 79] width 76 height 25
